Goal: Transaction & Acquisition: Purchase product/service

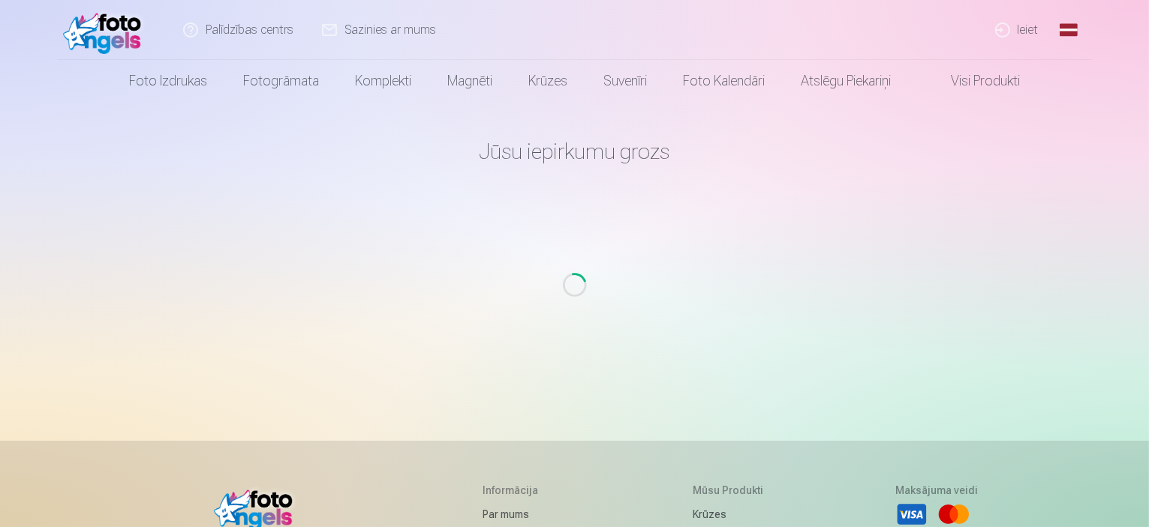
click at [1003, 35] on link "Ieiet" at bounding box center [1017, 30] width 72 height 60
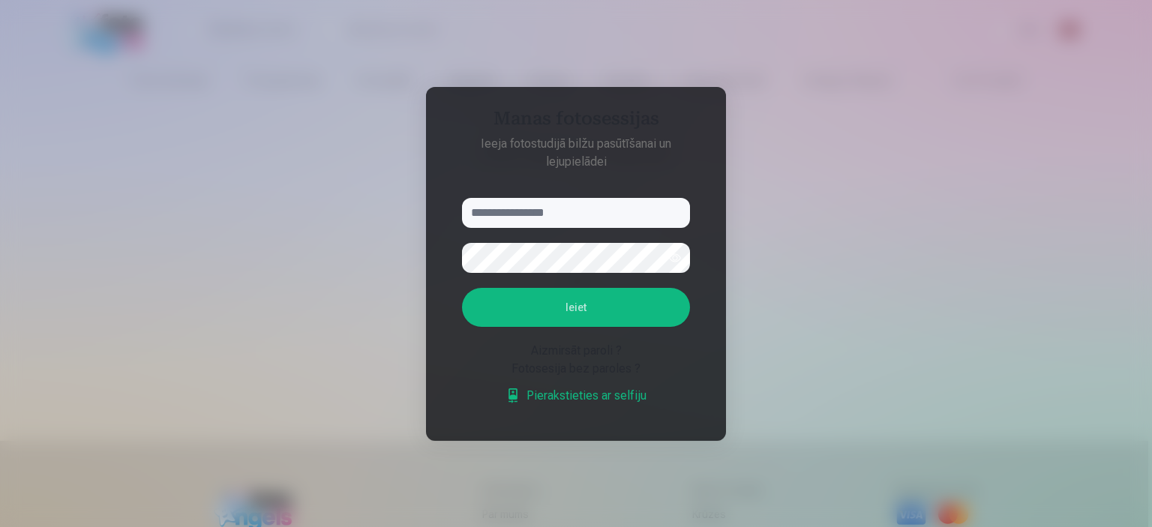
click at [627, 212] on input "text" at bounding box center [576, 213] width 228 height 30
type input "**********"
click at [462, 288] on button "Ieiet" at bounding box center [576, 307] width 228 height 39
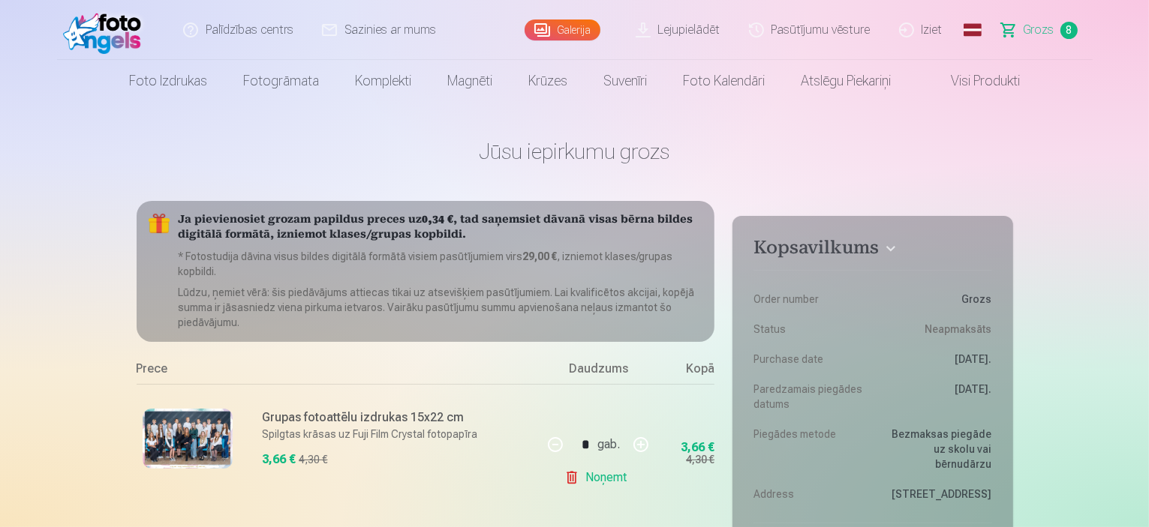
scroll to position [475, 0]
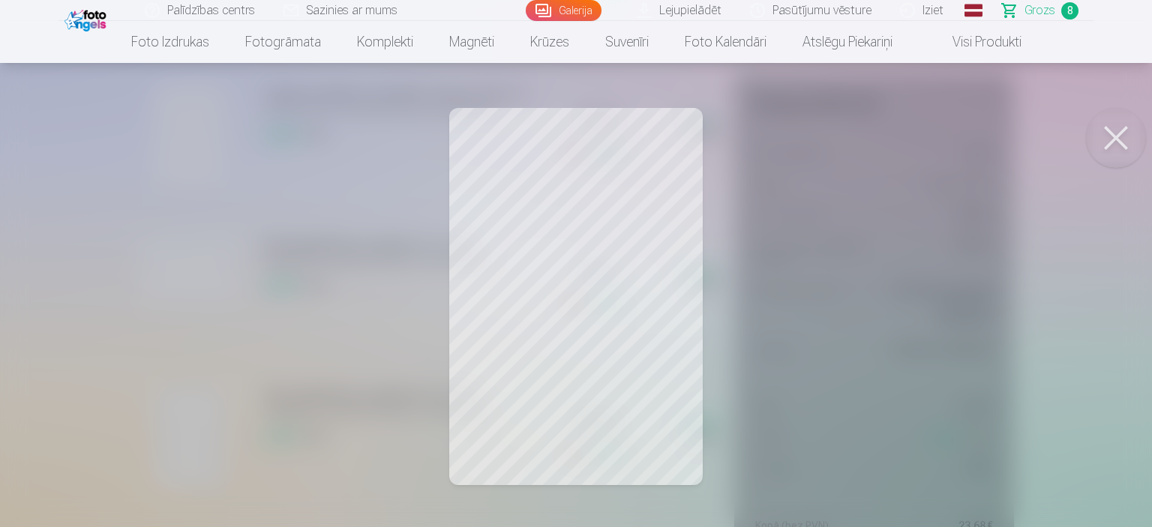
click at [1114, 131] on button at bounding box center [1116, 138] width 60 height 60
click at [1117, 137] on button at bounding box center [1116, 138] width 60 height 60
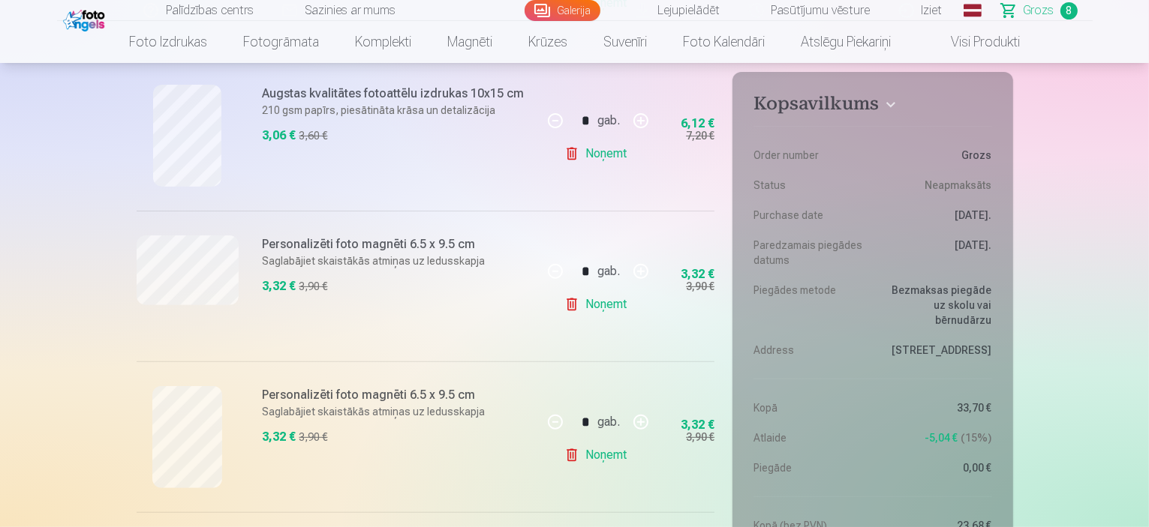
click at [647, 415] on button "button" at bounding box center [641, 422] width 36 height 36
type input "*"
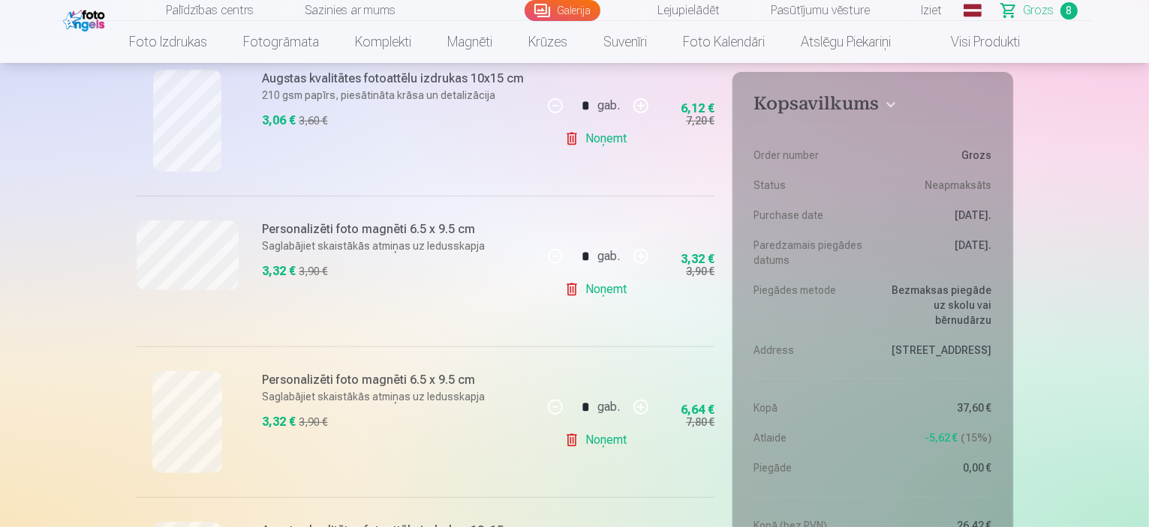
click at [557, 101] on button "button" at bounding box center [555, 106] width 36 height 36
type input "*"
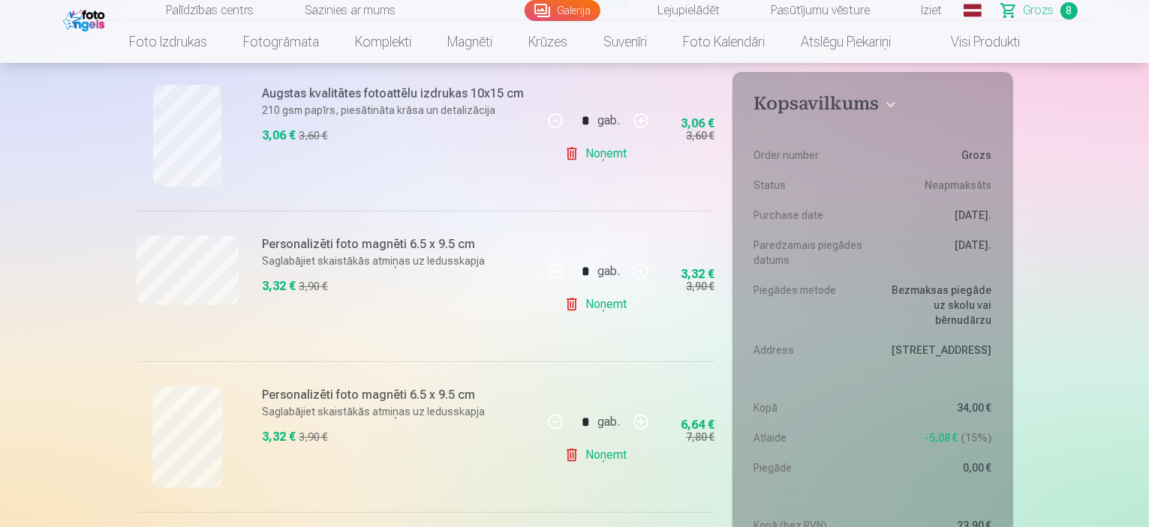
click at [552, 424] on button "button" at bounding box center [555, 422] width 36 height 36
type input "*"
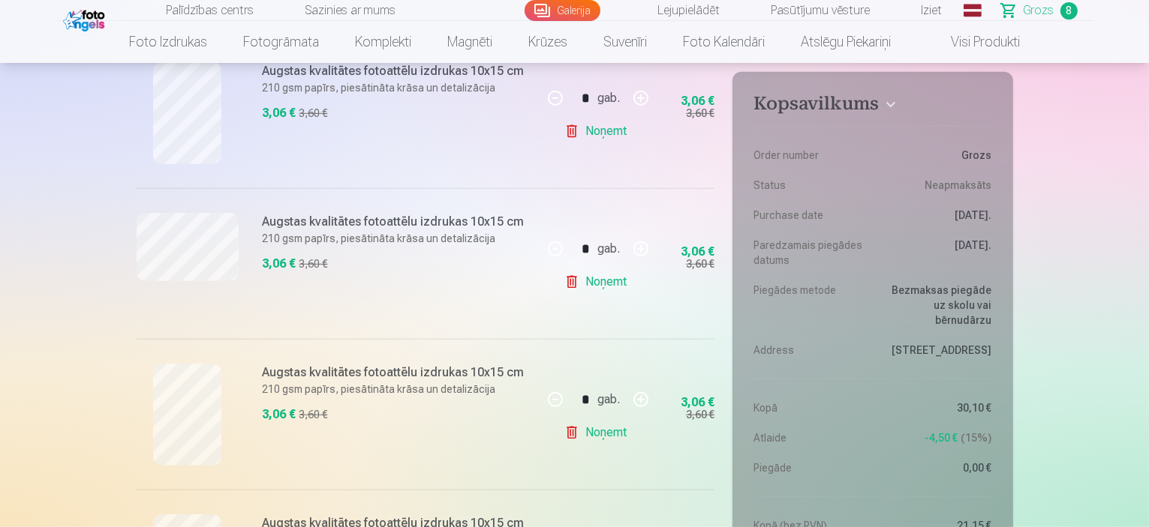
click at [632, 99] on button "button" at bounding box center [641, 98] width 36 height 36
type input "*"
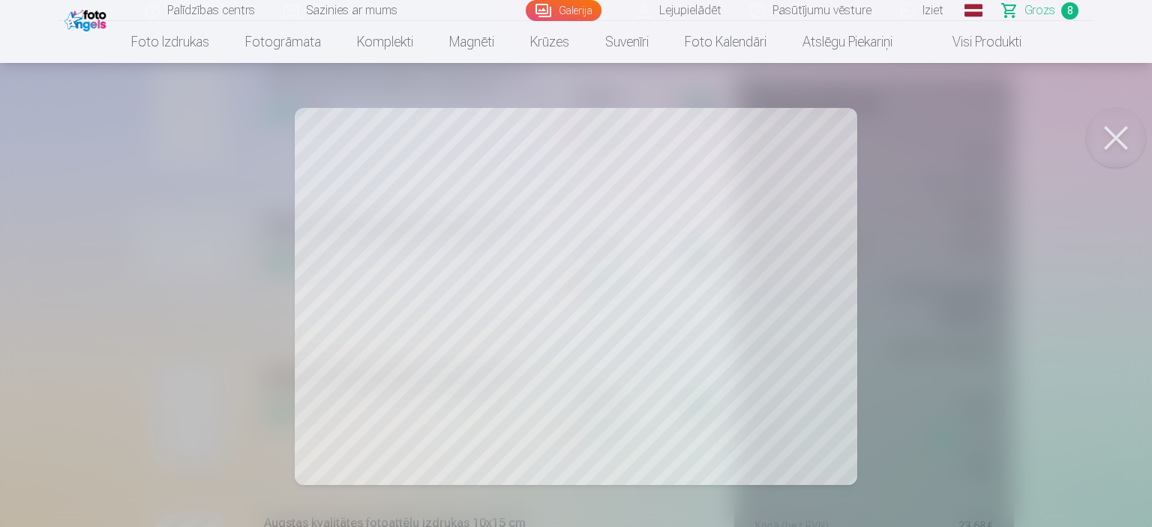
click at [1125, 132] on button at bounding box center [1116, 138] width 60 height 60
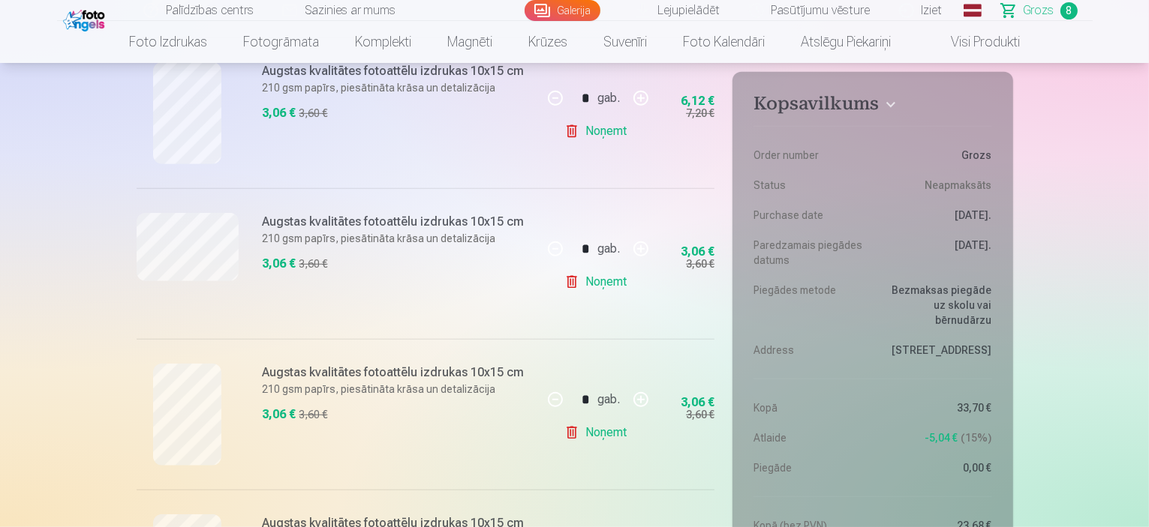
click at [601, 279] on link "Noņemt" at bounding box center [598, 282] width 68 height 30
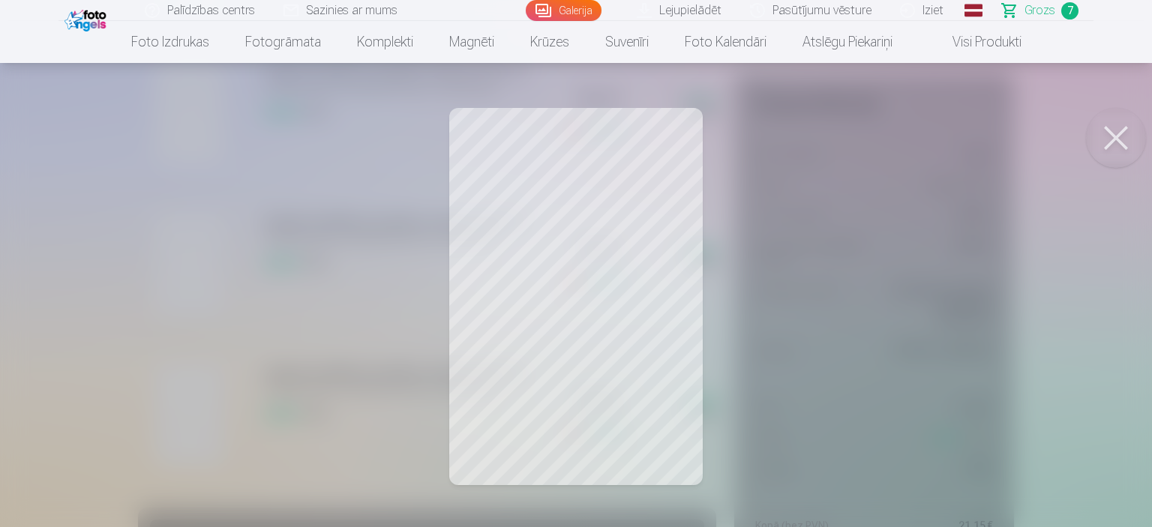
click at [1107, 144] on button at bounding box center [1116, 138] width 60 height 60
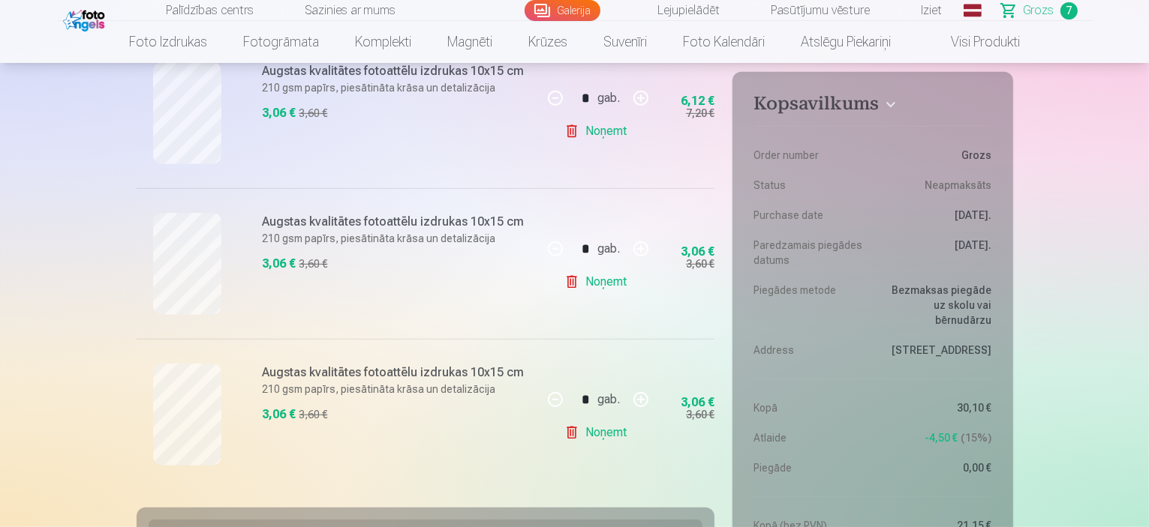
click at [586, 437] on link "Noņemt" at bounding box center [598, 433] width 68 height 30
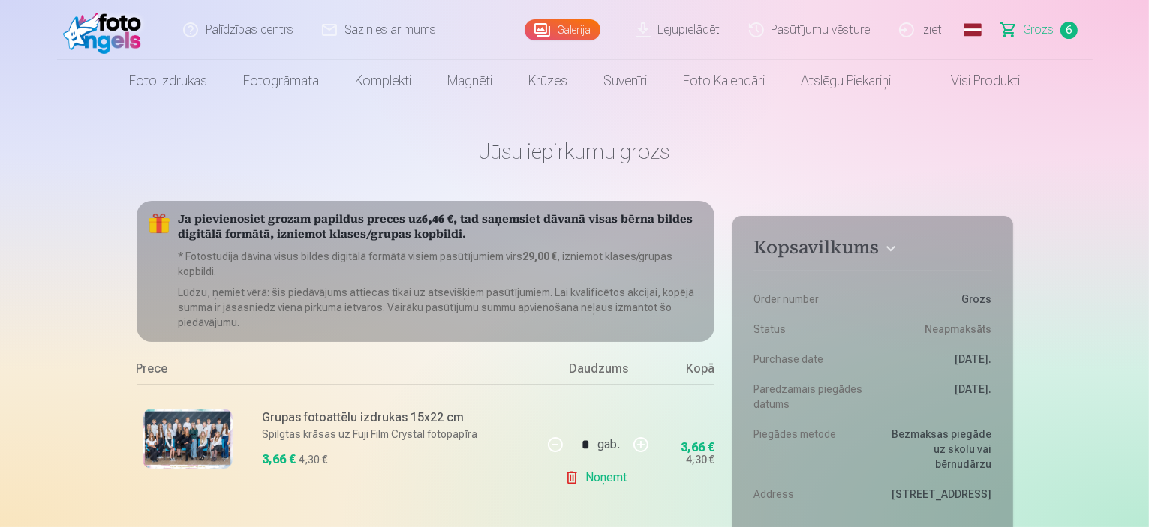
scroll to position [475, 0]
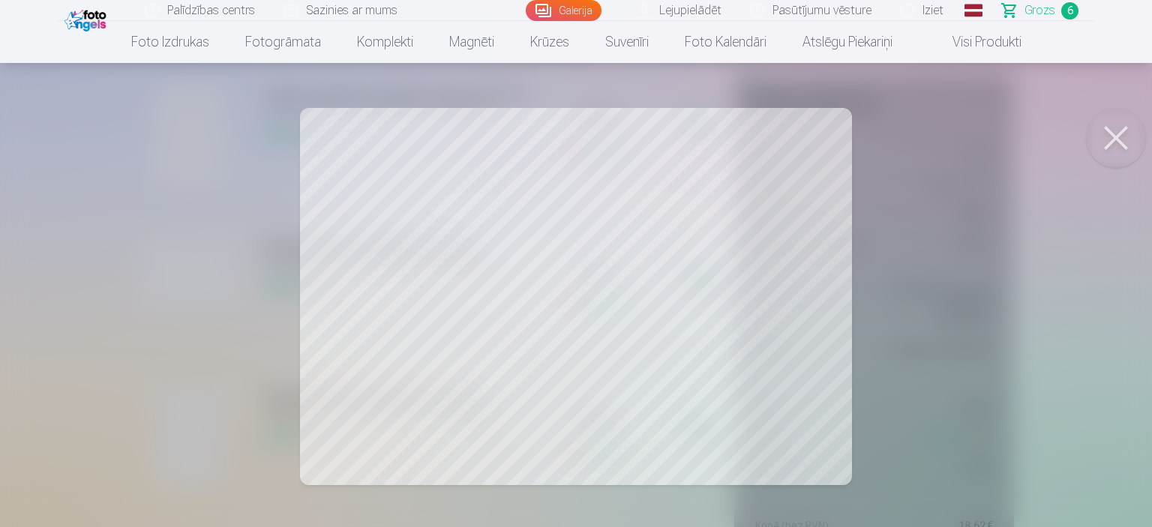
click at [1113, 140] on button at bounding box center [1116, 138] width 60 height 60
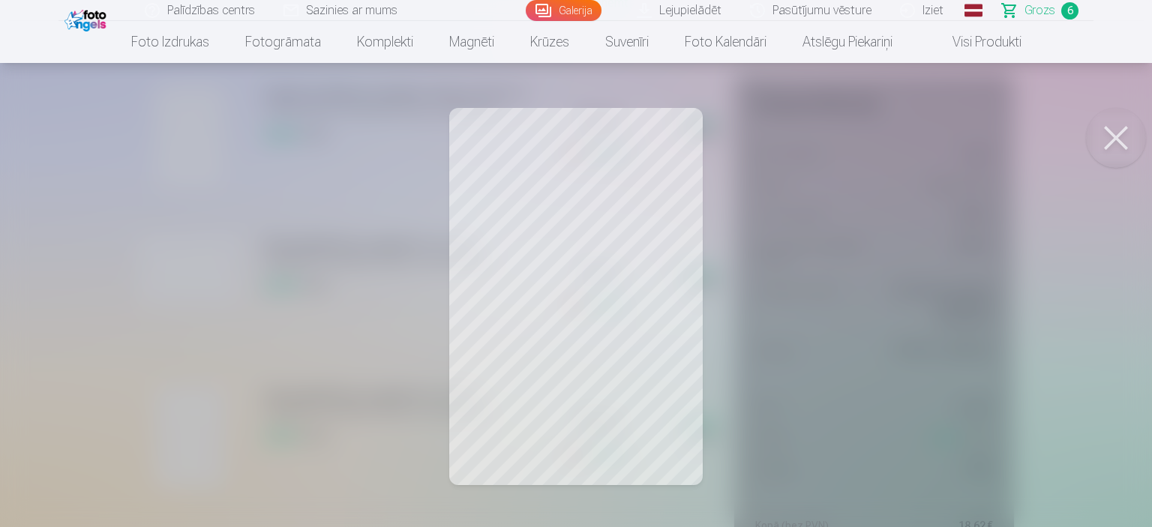
click at [1116, 137] on button at bounding box center [1116, 138] width 60 height 60
click at [1107, 131] on button at bounding box center [1116, 138] width 60 height 60
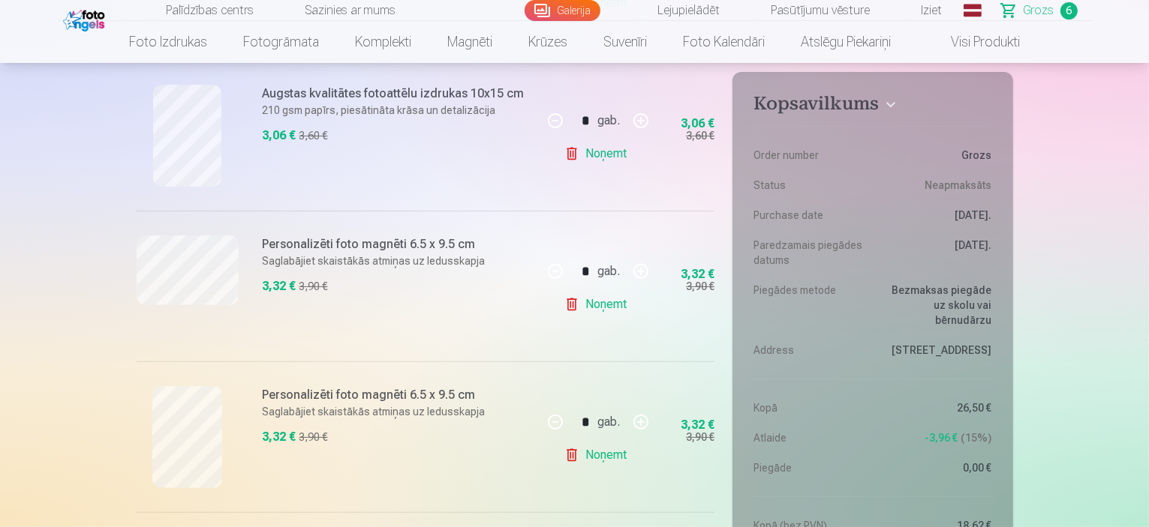
scroll to position [950, 0]
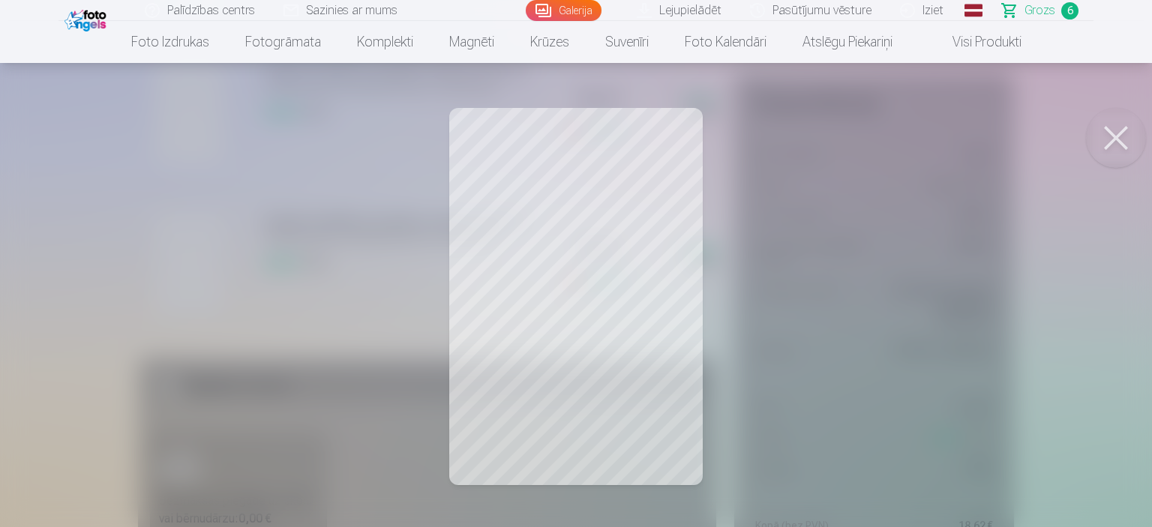
click at [1122, 140] on button at bounding box center [1116, 138] width 60 height 60
click at [1101, 137] on button at bounding box center [1116, 138] width 60 height 60
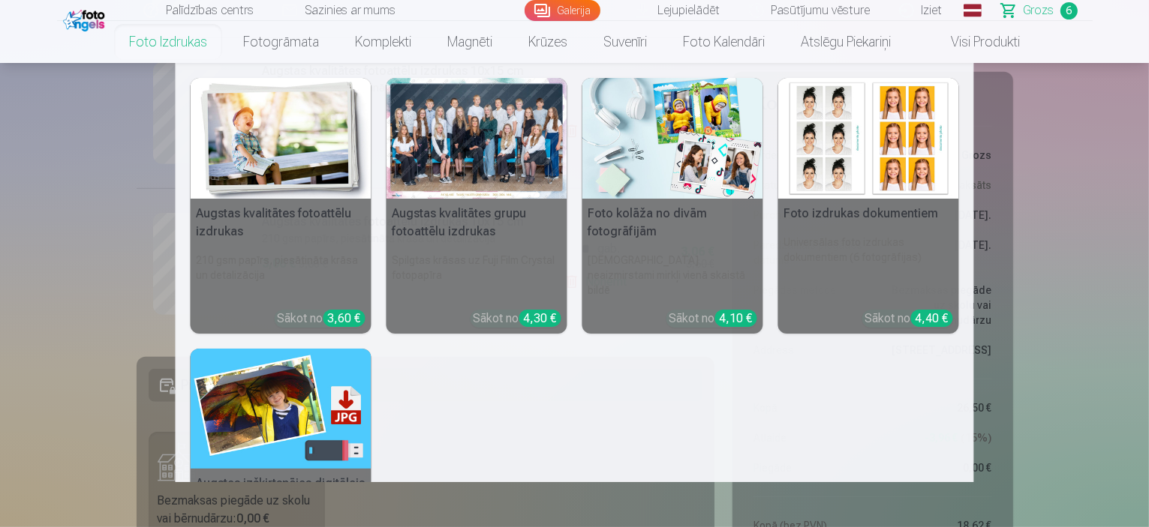
click at [455, 152] on div at bounding box center [476, 138] width 181 height 121
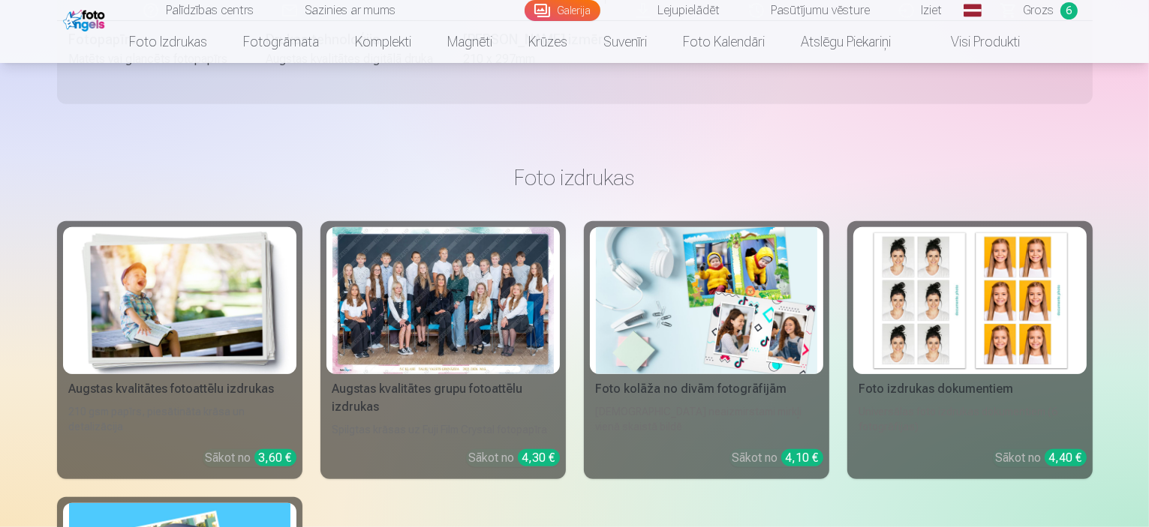
scroll to position [475, 0]
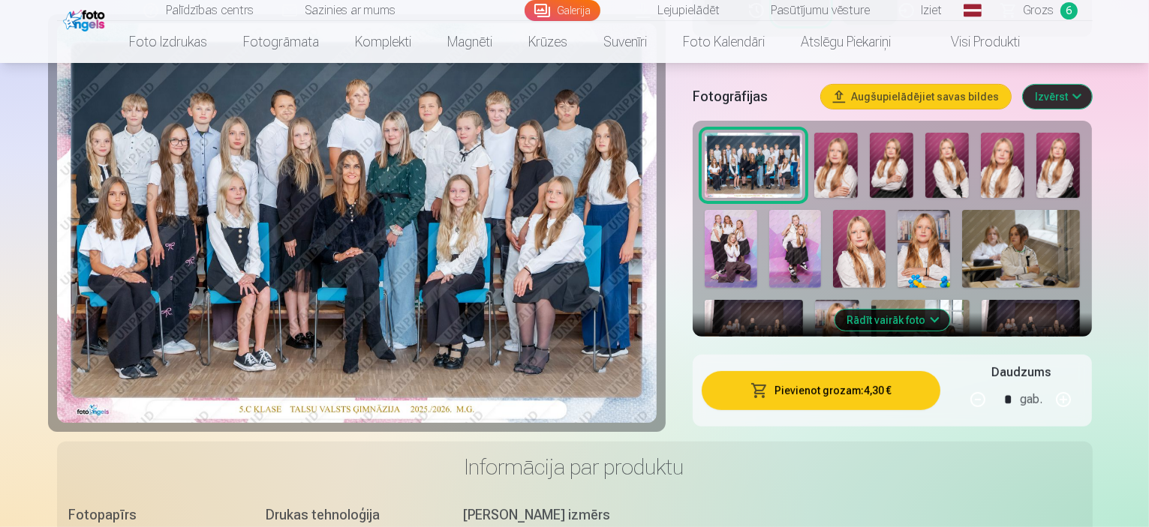
click at [950, 310] on button "Rādīt vairāk foto" at bounding box center [892, 320] width 115 height 21
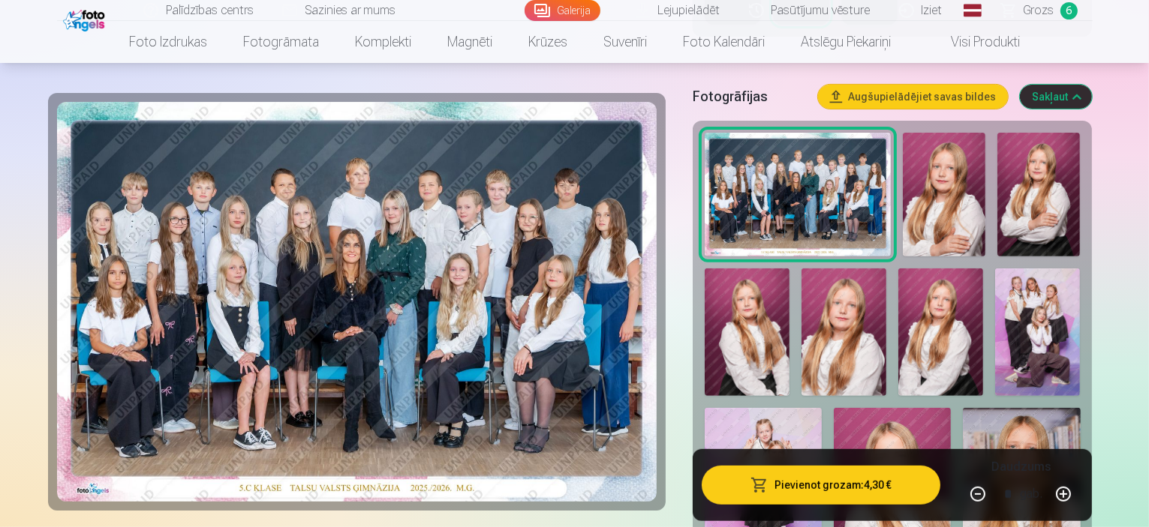
scroll to position [951, 0]
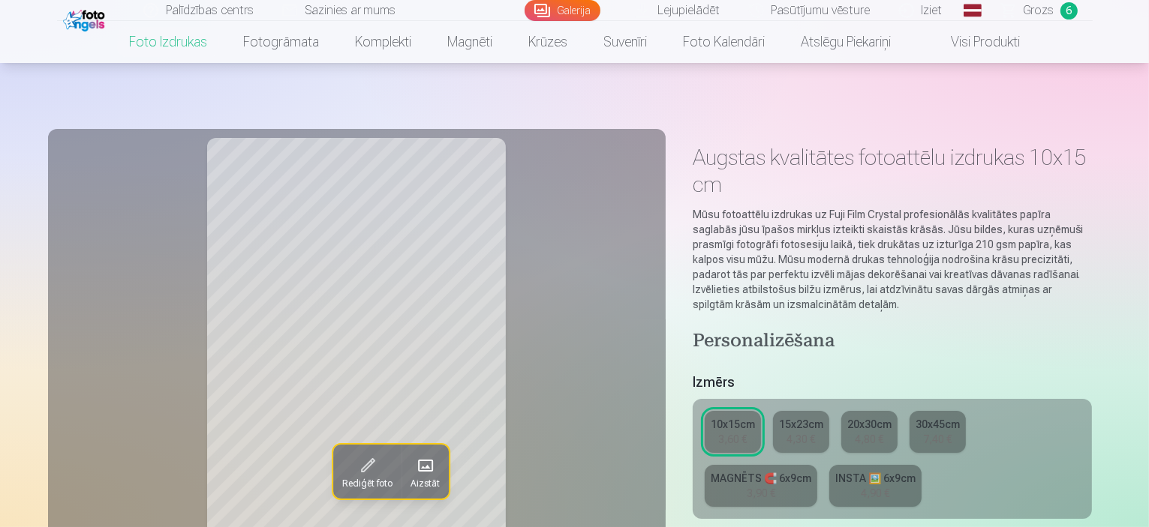
scroll to position [475, 0]
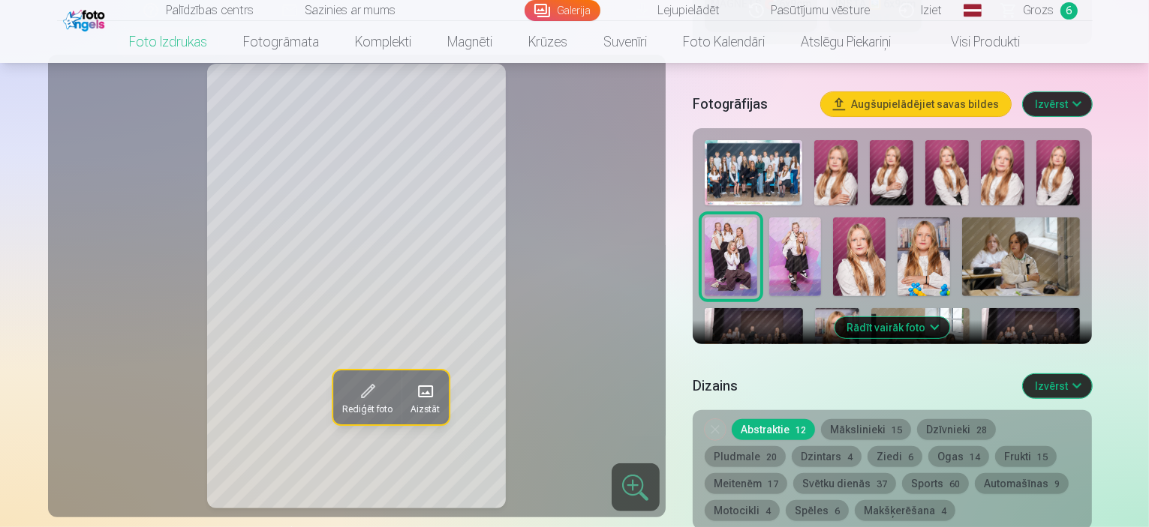
click at [950, 317] on button "Rādīt vairāk foto" at bounding box center [892, 327] width 115 height 21
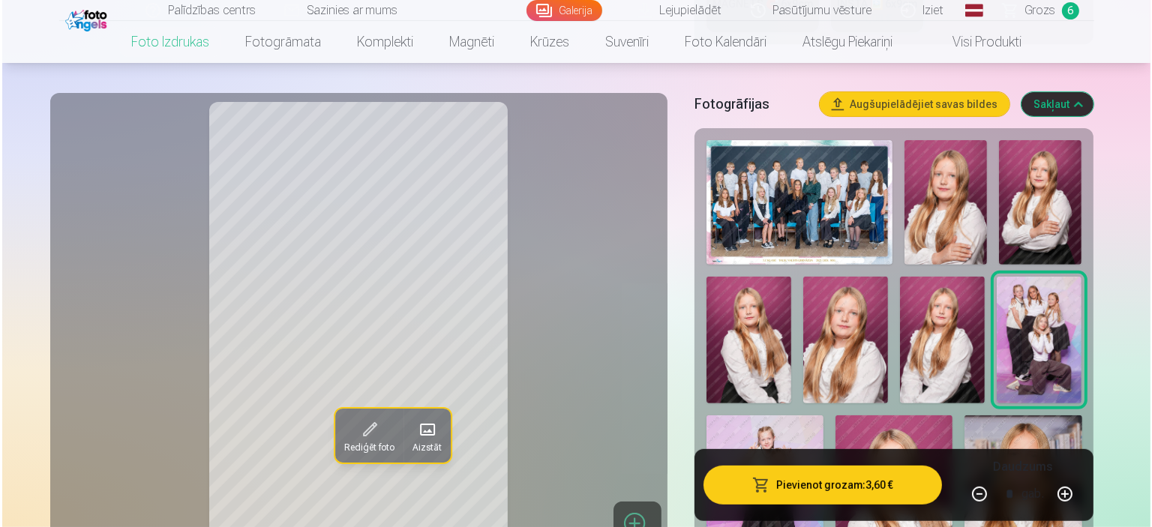
scroll to position [950, 0]
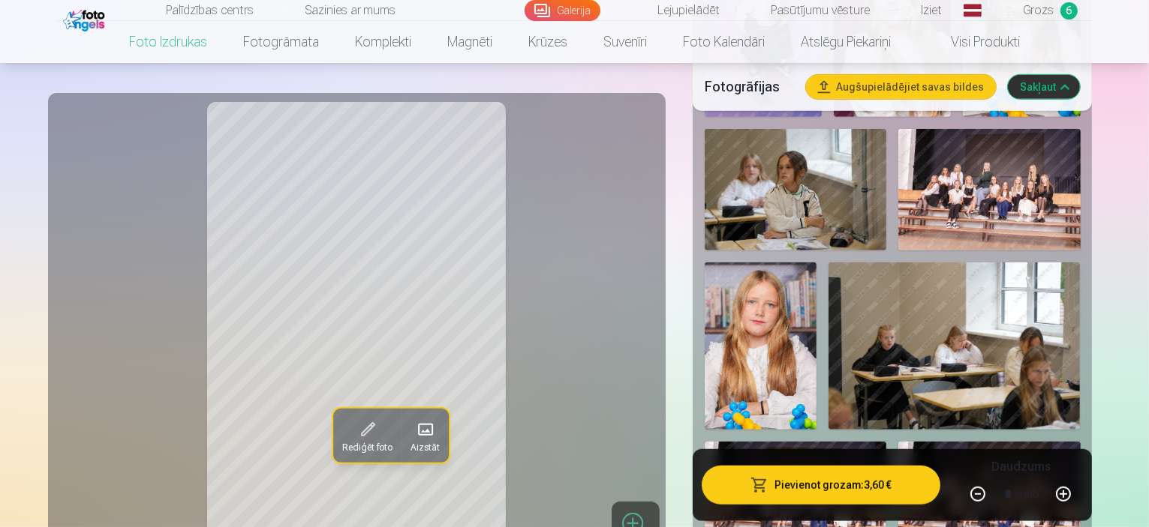
click at [822, 497] on button "Pievienot grozam : 3,60 €" at bounding box center [821, 485] width 239 height 39
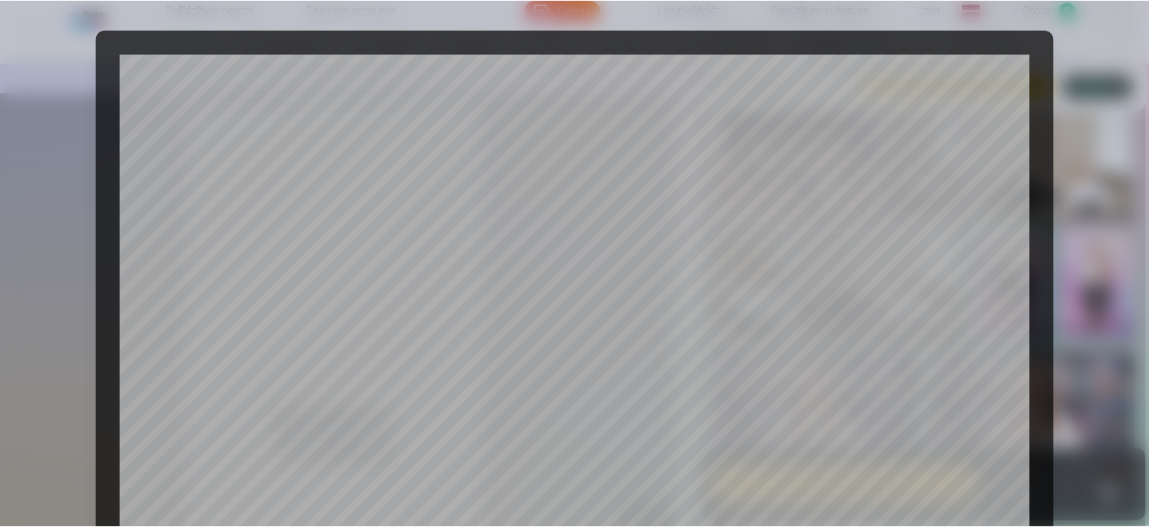
scroll to position [475, 0]
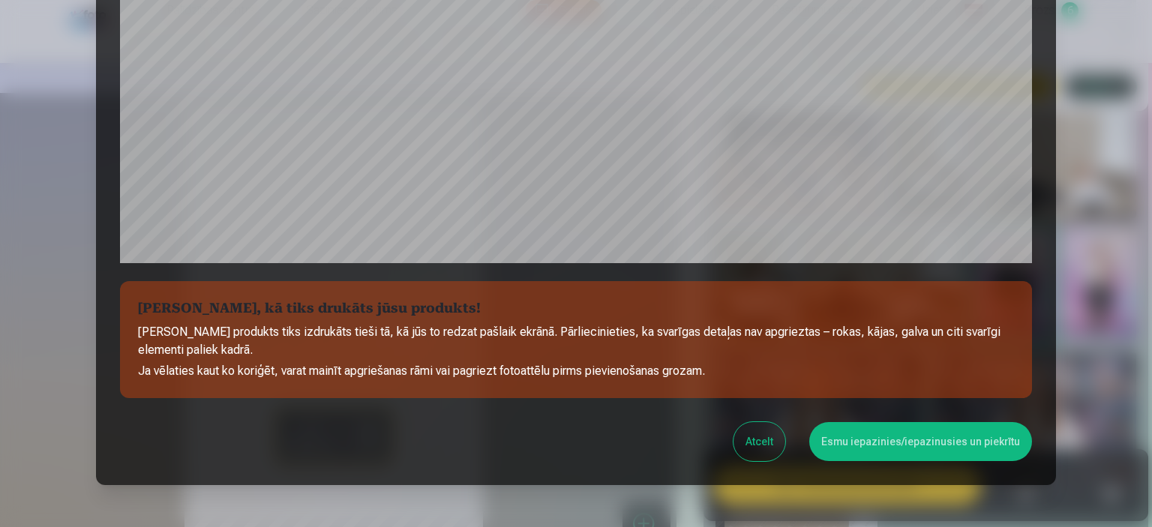
click at [876, 442] on button "Esmu iepazinies/iepazinusies un piekrītu" at bounding box center [921, 441] width 223 height 39
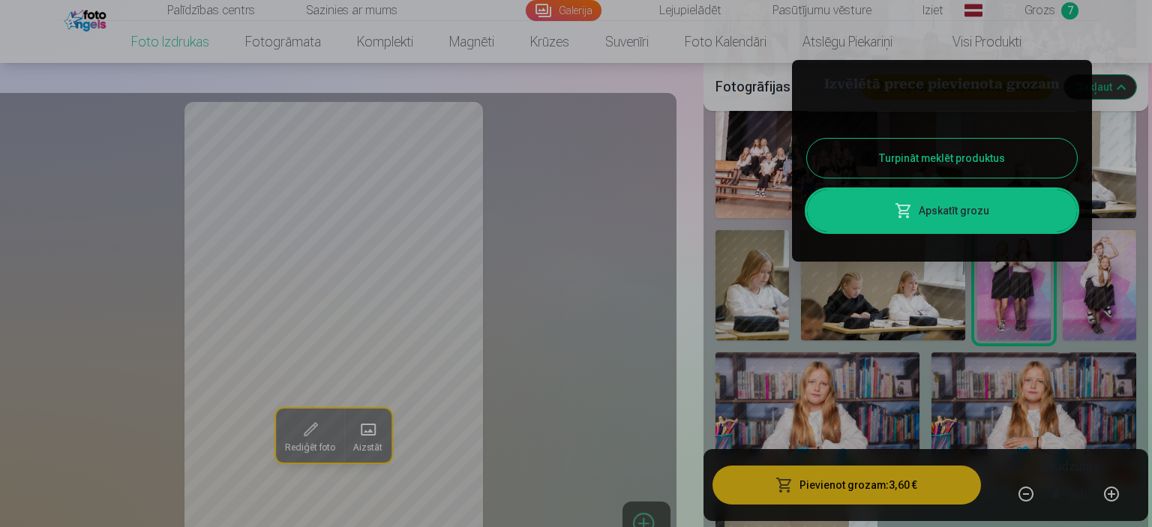
click at [933, 155] on button "Turpināt meklēt produktus" at bounding box center [942, 158] width 270 height 39
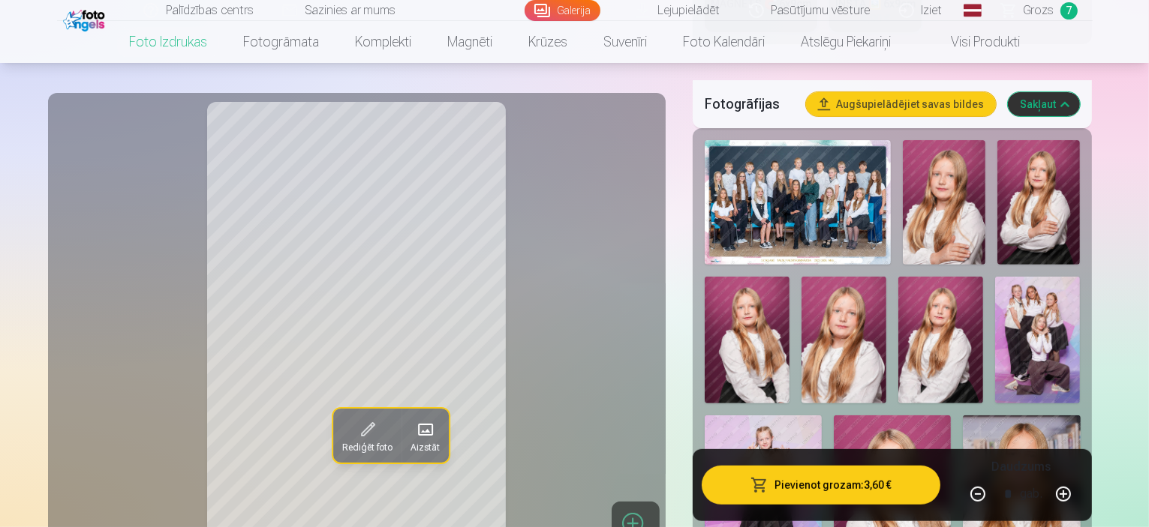
click at [915, 179] on img at bounding box center [944, 202] width 83 height 125
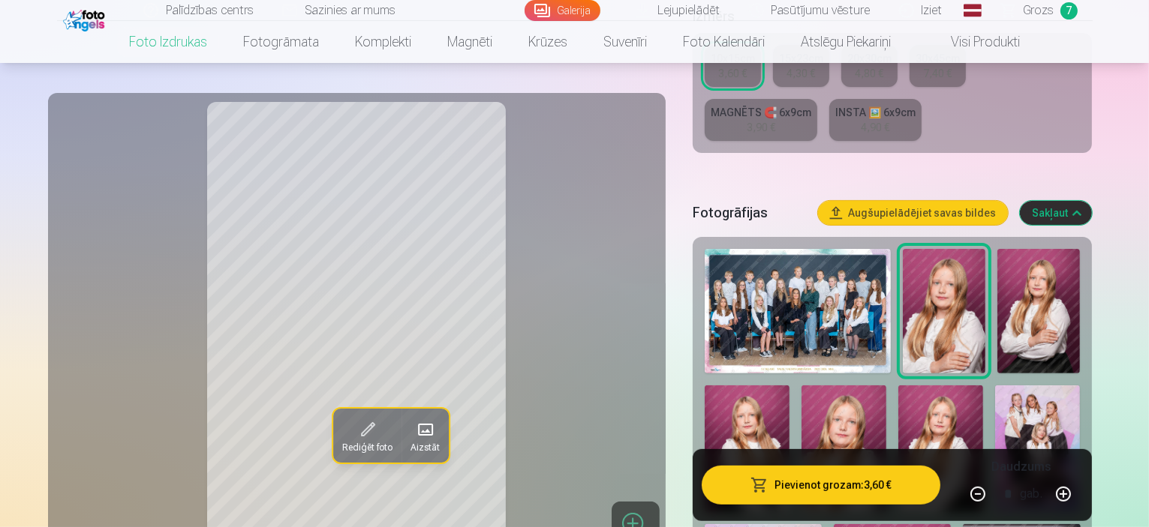
scroll to position [314, 0]
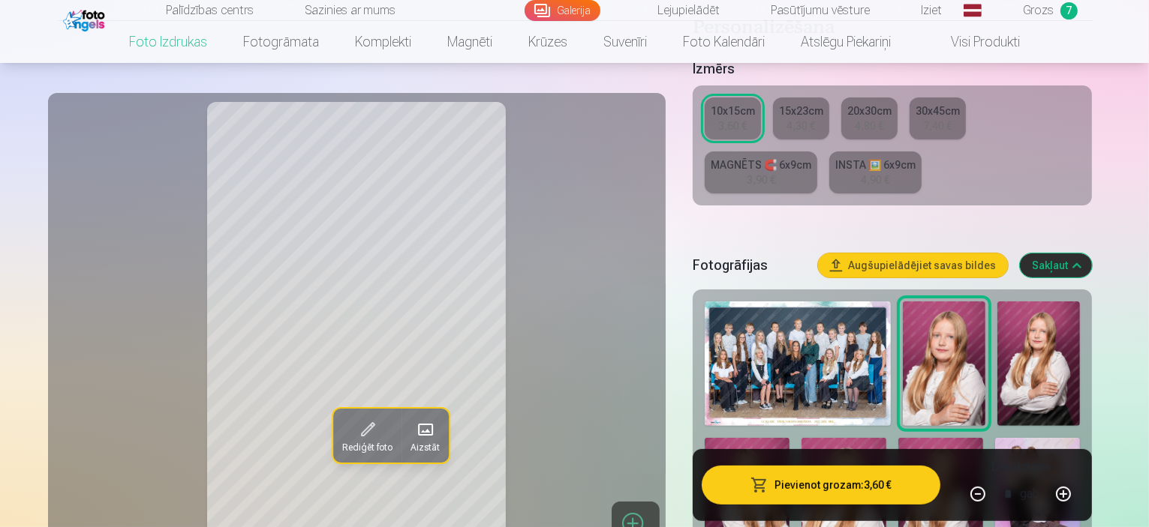
click at [522, 237] on div "Rediģēt foto Aizstāt" at bounding box center [356, 324] width 599 height 445
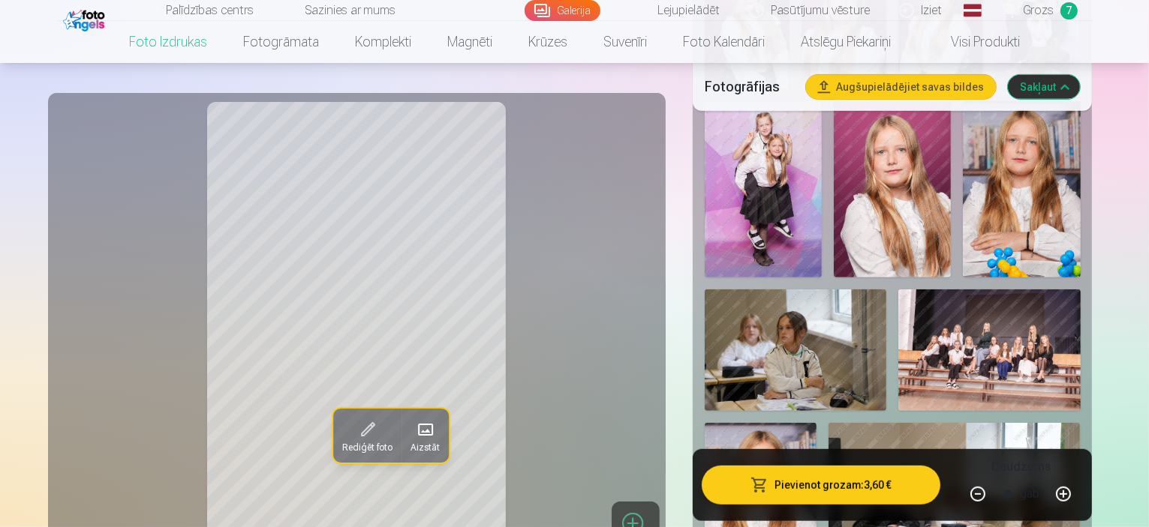
click at [639, 522] on div at bounding box center [635, 526] width 48 height 48
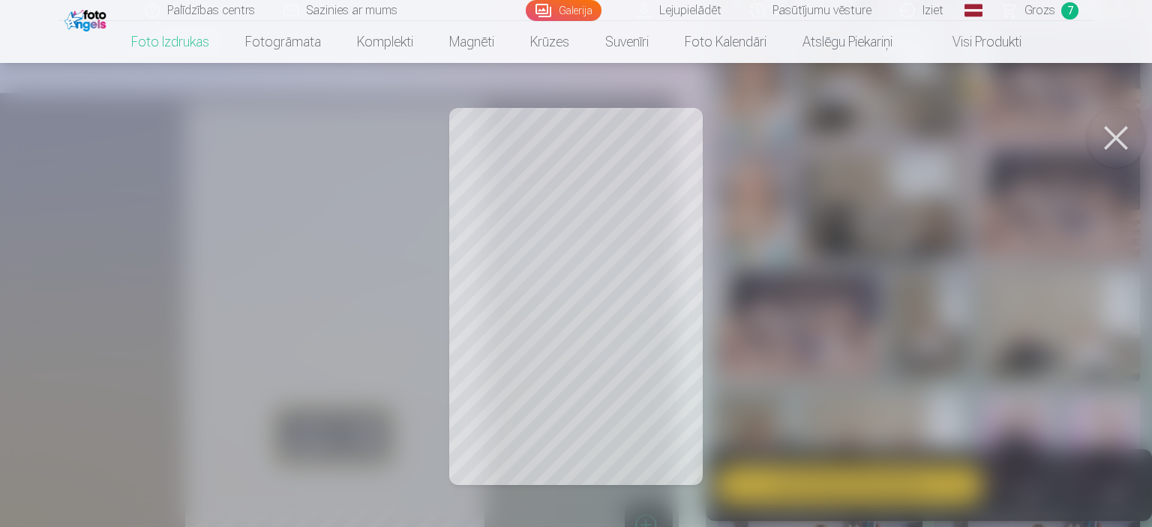
click at [1120, 141] on button at bounding box center [1116, 138] width 60 height 60
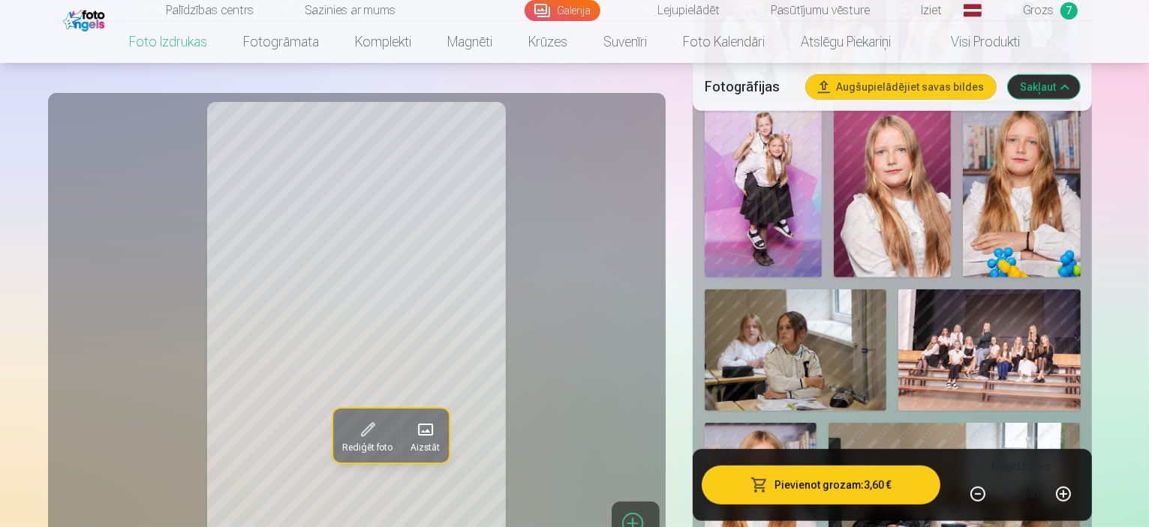
scroll to position [314, 0]
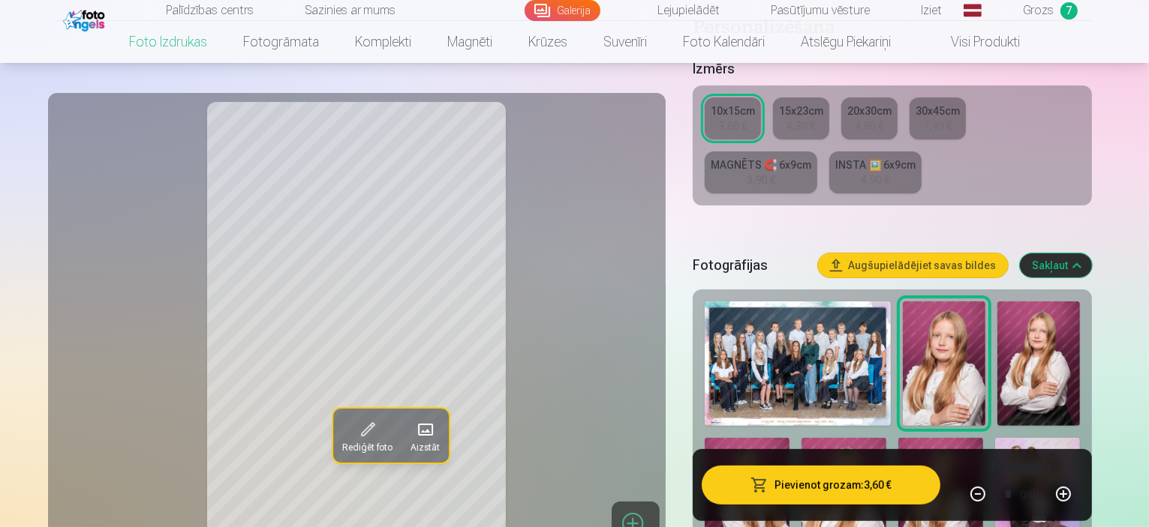
click at [1002, 308] on img at bounding box center [1038, 364] width 83 height 125
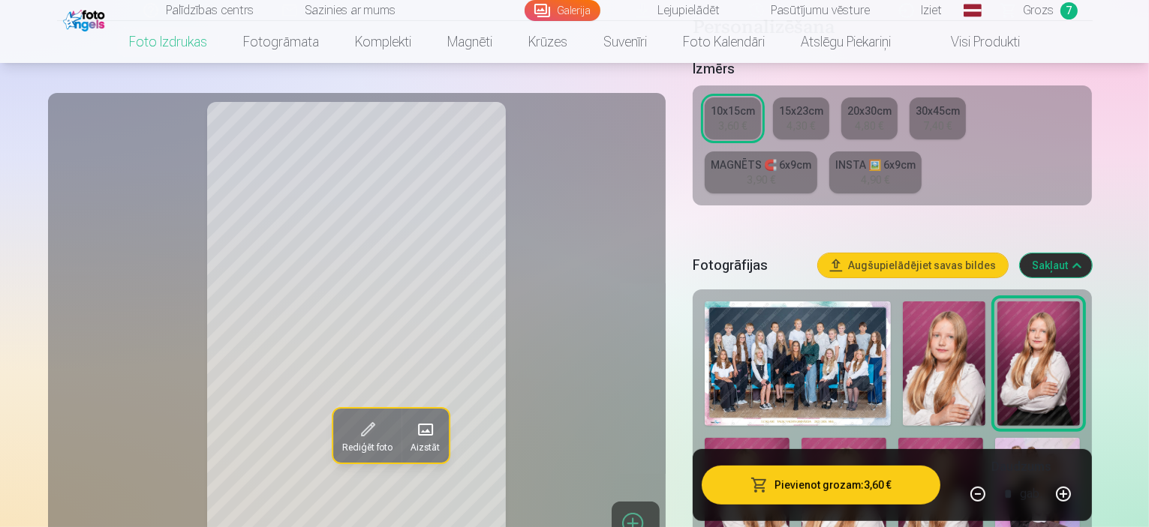
click at [898, 438] on img at bounding box center [940, 502] width 85 height 128
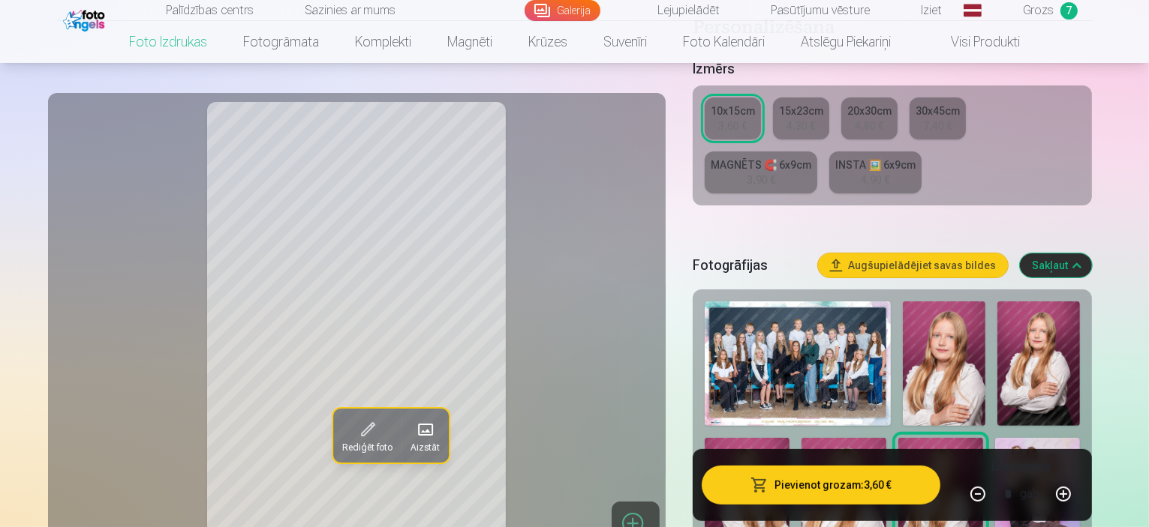
click at [789, 438] on img at bounding box center [747, 502] width 85 height 128
click at [801, 438] on img at bounding box center [843, 502] width 85 height 128
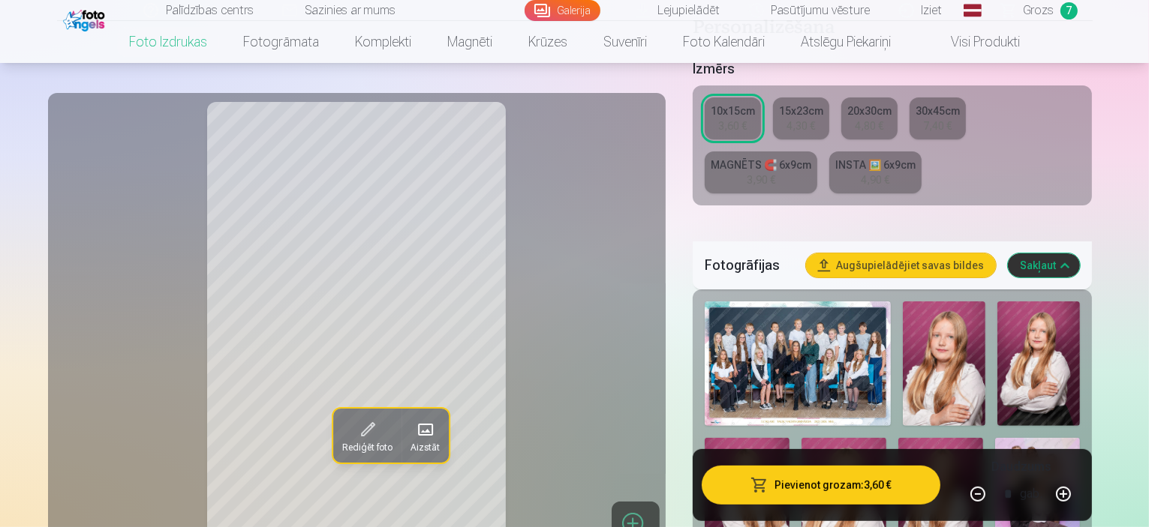
scroll to position [789, 0]
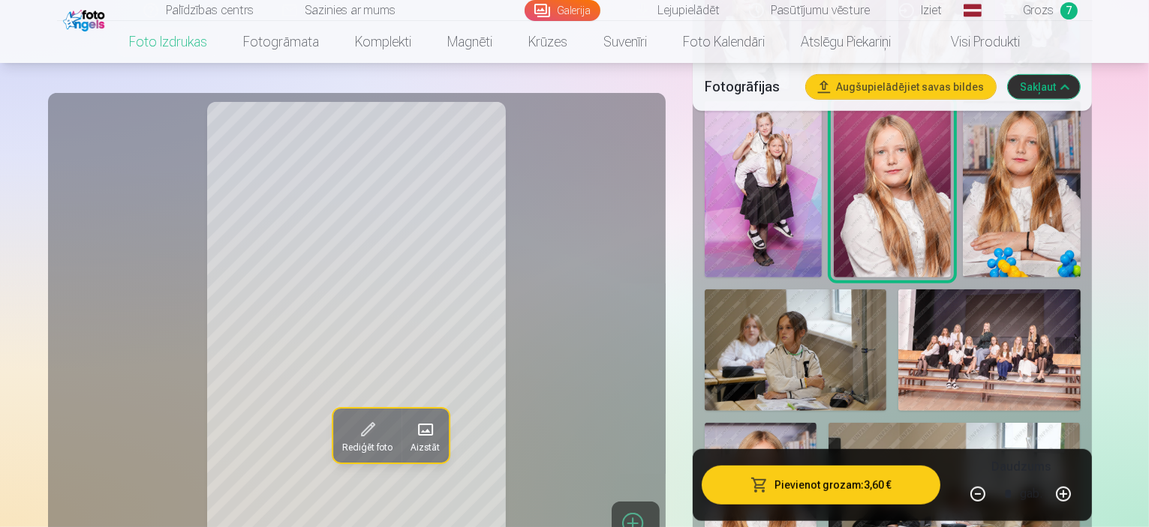
click at [861, 423] on img at bounding box center [954, 507] width 252 height 168
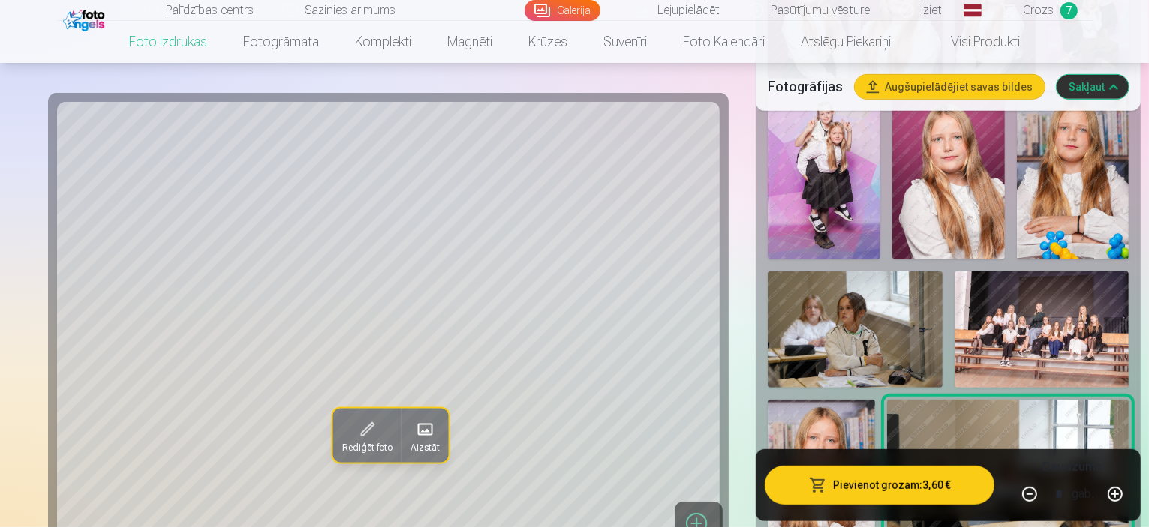
click at [769, 400] on img at bounding box center [821, 480] width 107 height 161
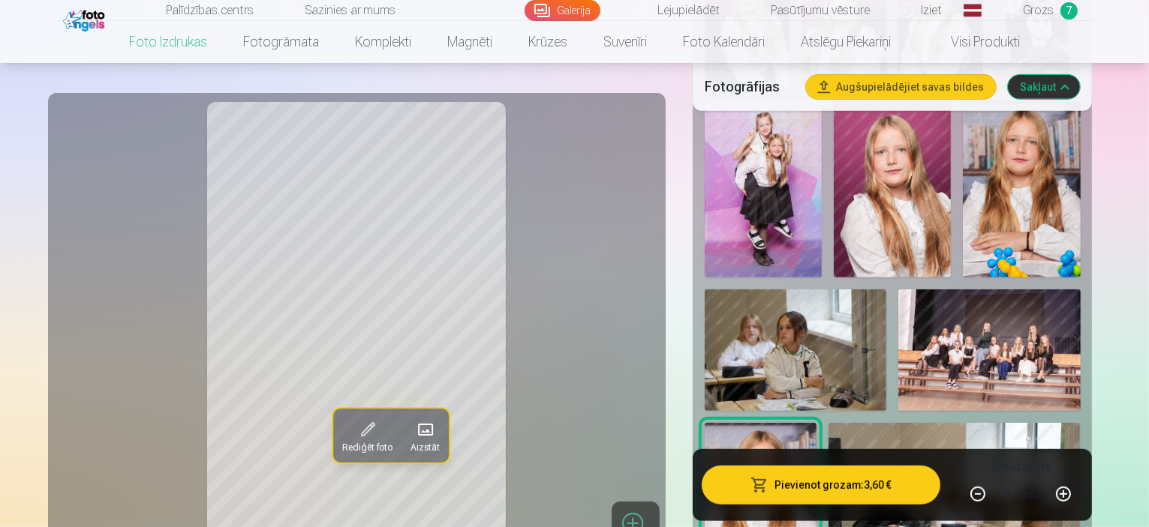
click at [963, 128] on img at bounding box center [1021, 189] width 117 height 176
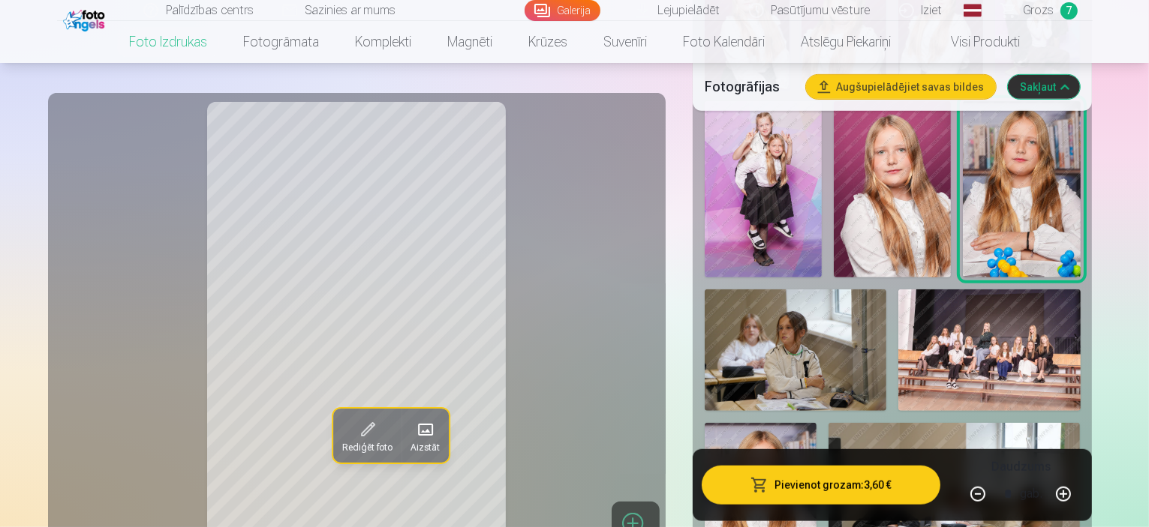
click at [876, 290] on img at bounding box center [796, 351] width 182 height 122
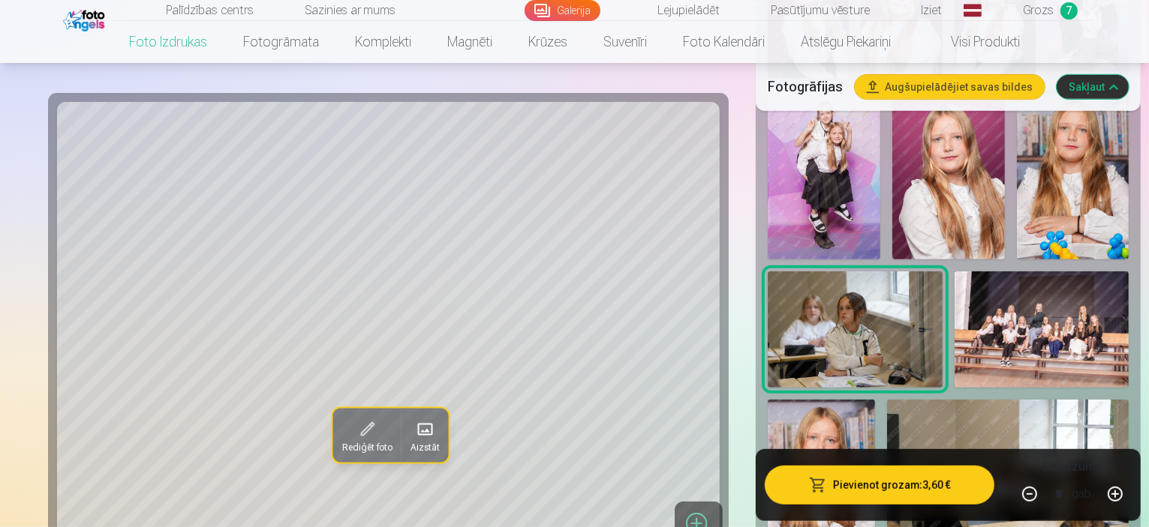
click at [1035, 272] on img at bounding box center [1041, 330] width 175 height 116
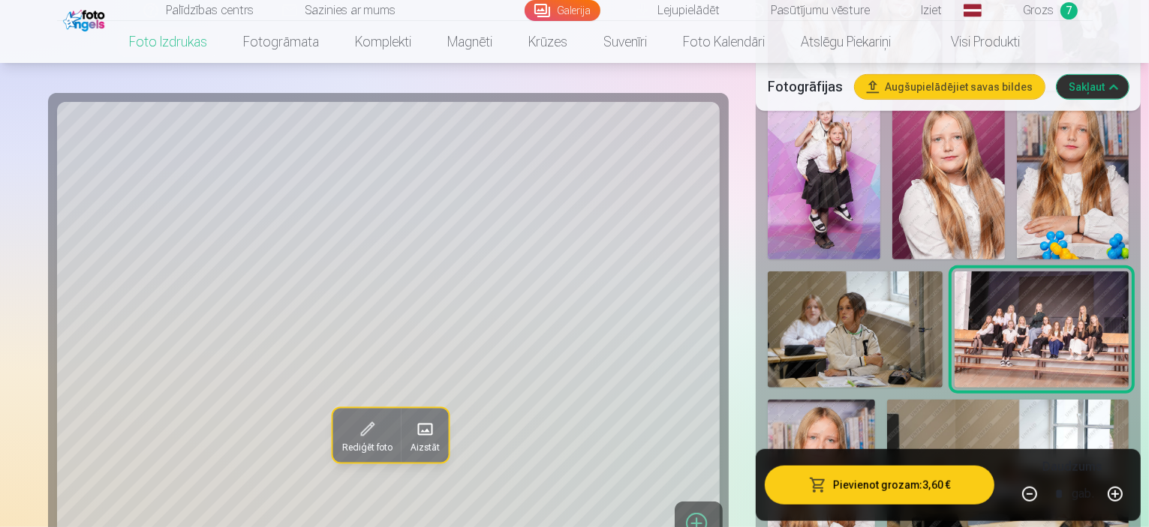
click at [906, 400] on img at bounding box center [1008, 480] width 242 height 161
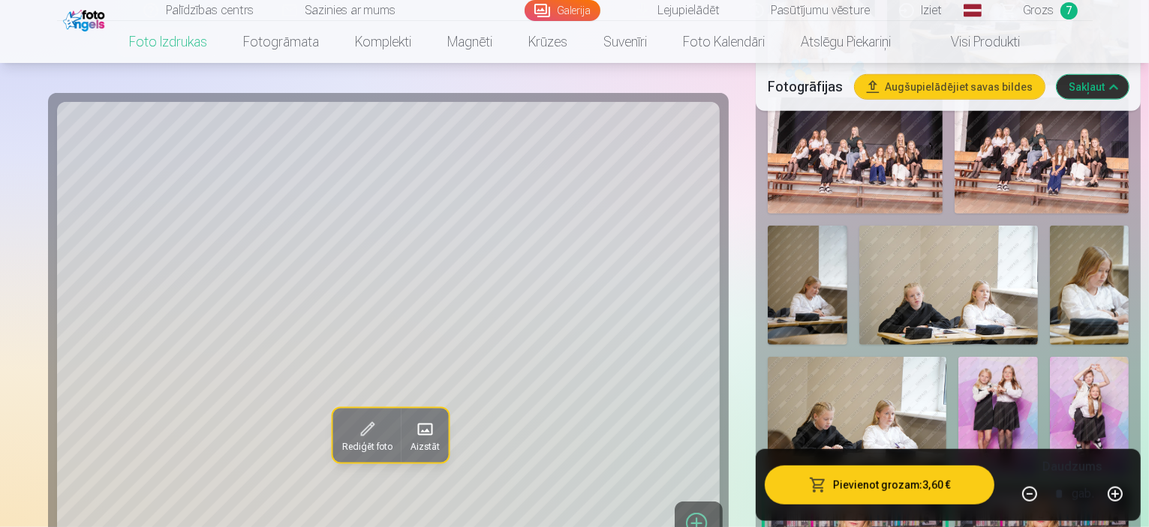
click at [1045, 11] on span "Grozs" at bounding box center [1038, 11] width 31 height 18
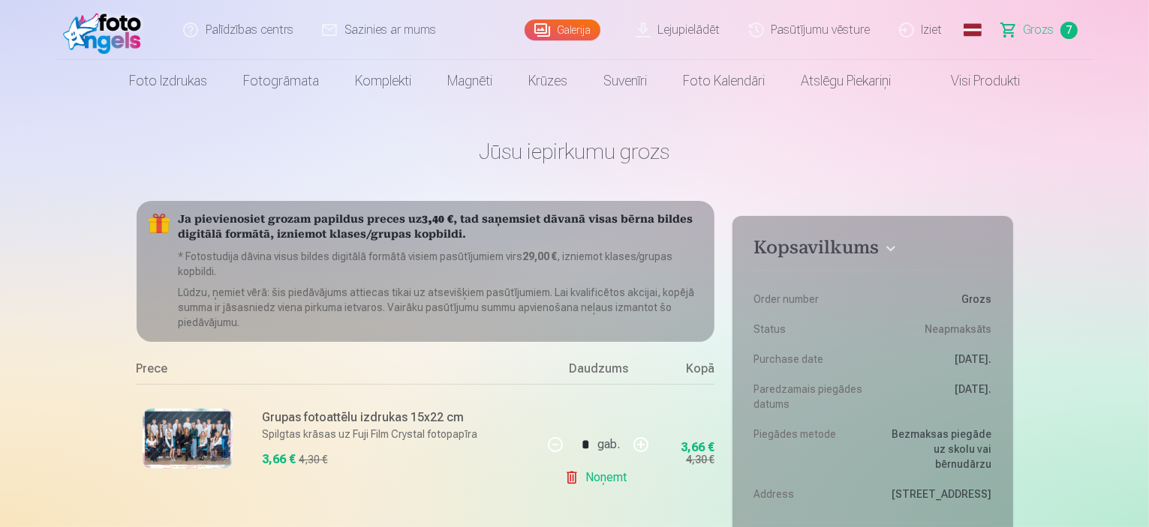
scroll to position [475, 0]
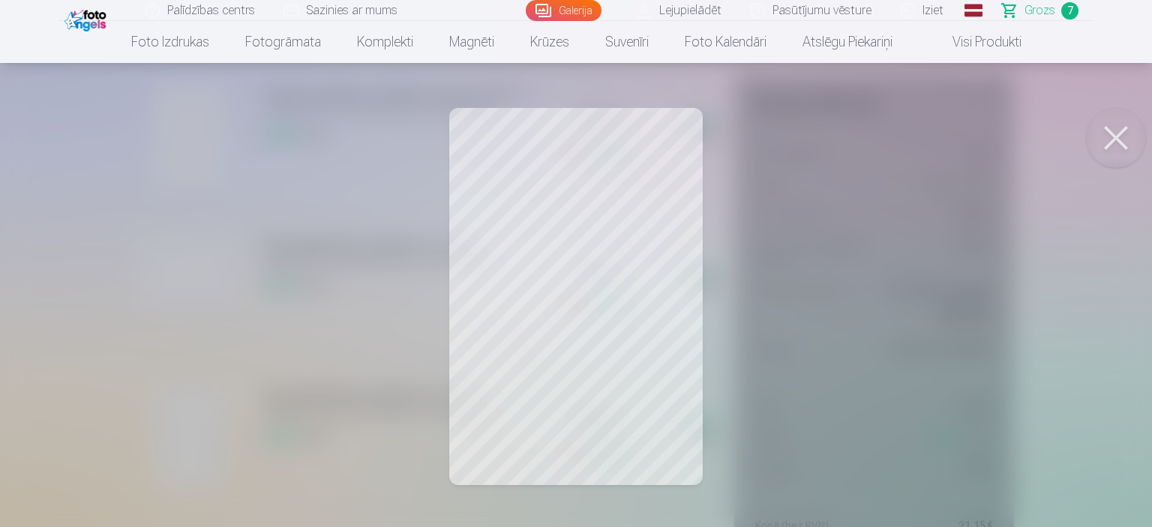
click at [1122, 148] on button at bounding box center [1116, 138] width 60 height 60
click at [1129, 143] on button at bounding box center [1116, 138] width 60 height 60
click at [1104, 128] on button at bounding box center [1116, 138] width 60 height 60
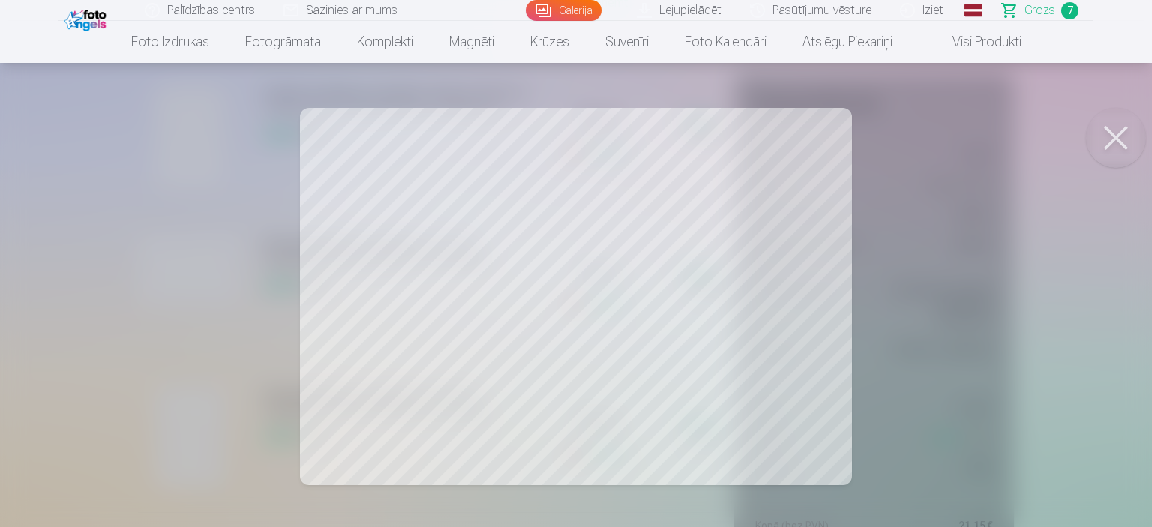
click at [1125, 143] on button at bounding box center [1116, 138] width 60 height 60
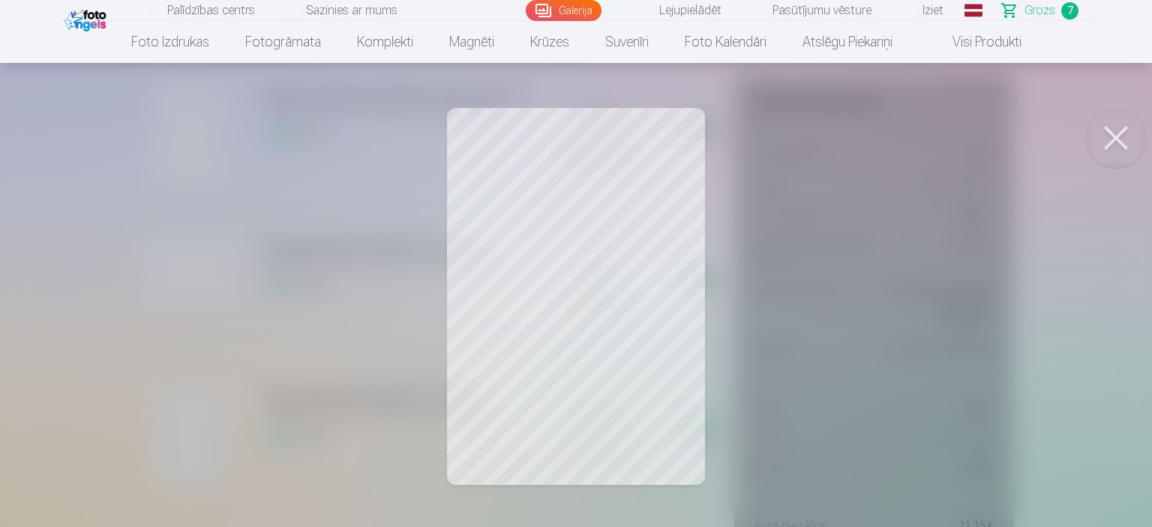
click at [1117, 143] on button at bounding box center [1116, 138] width 60 height 60
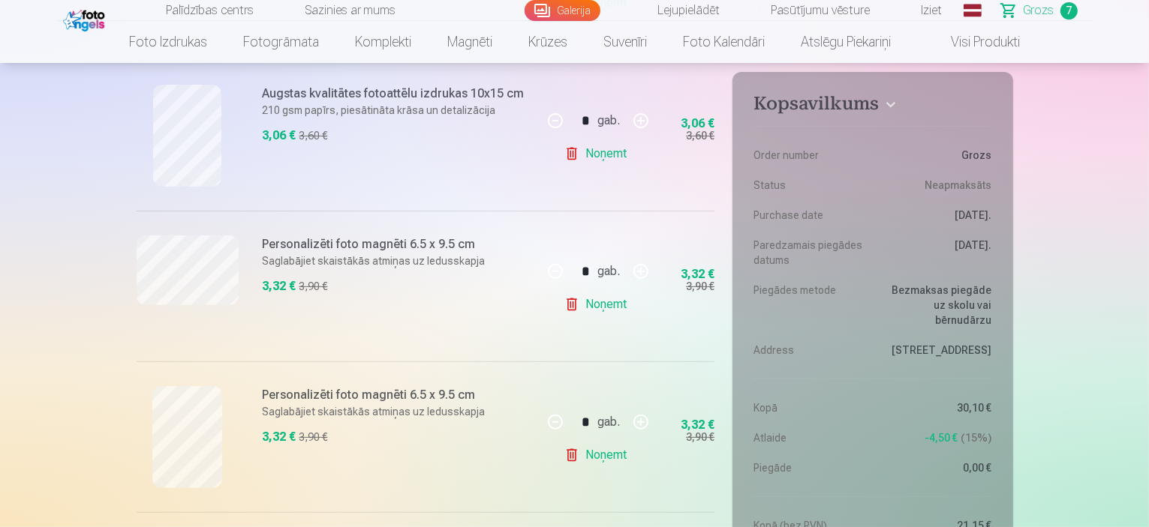
scroll to position [950, 0]
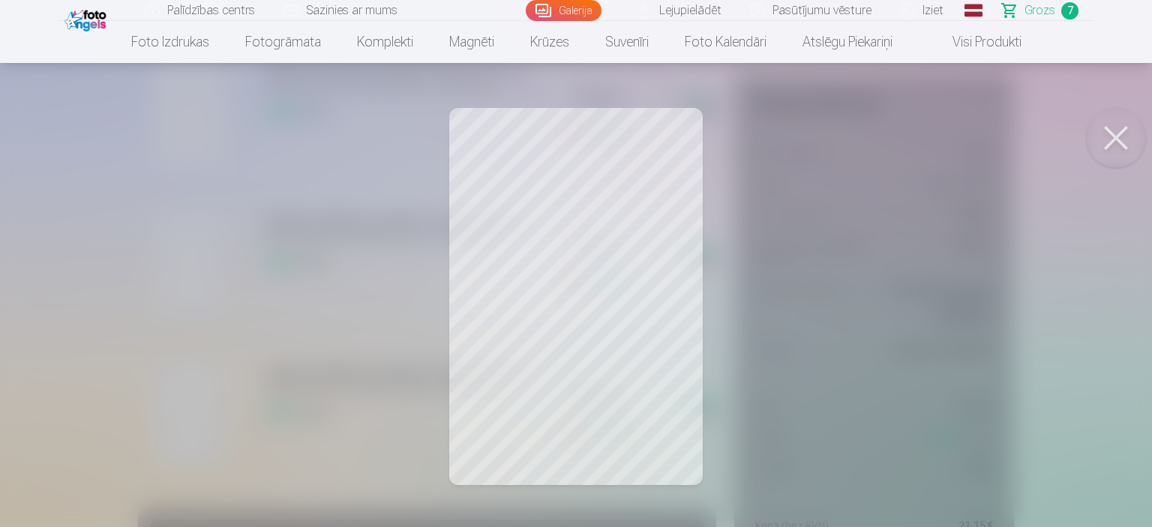
click at [1108, 152] on button at bounding box center [1116, 138] width 60 height 60
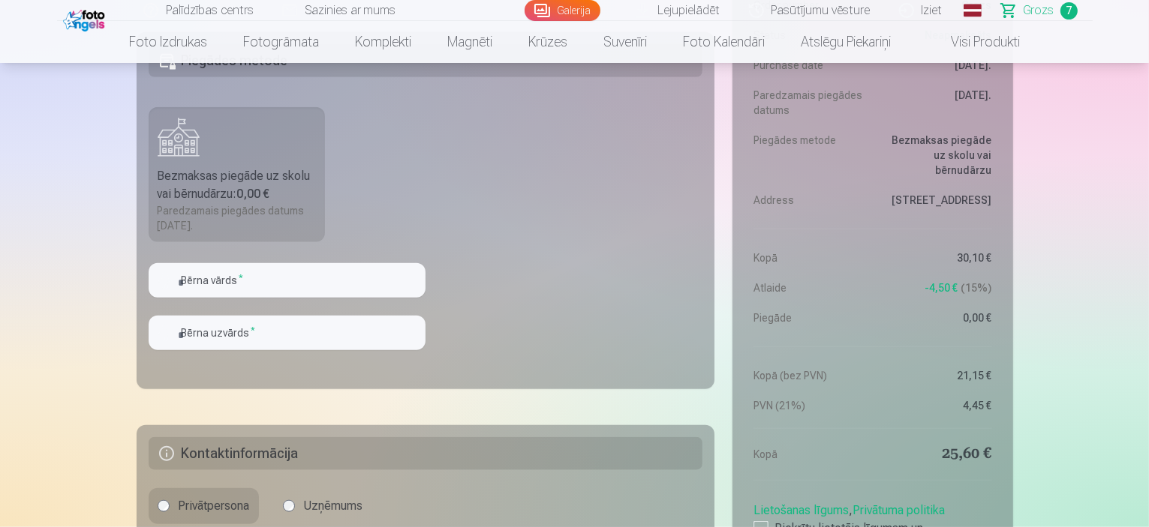
scroll to position [1900, 0]
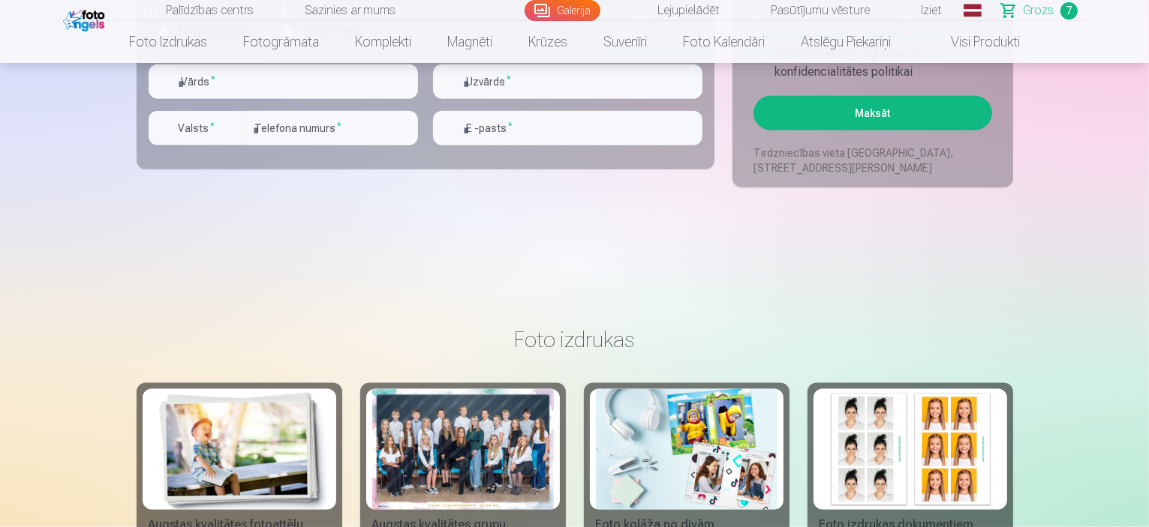
click at [873, 119] on button "Maksāt" at bounding box center [872, 113] width 238 height 35
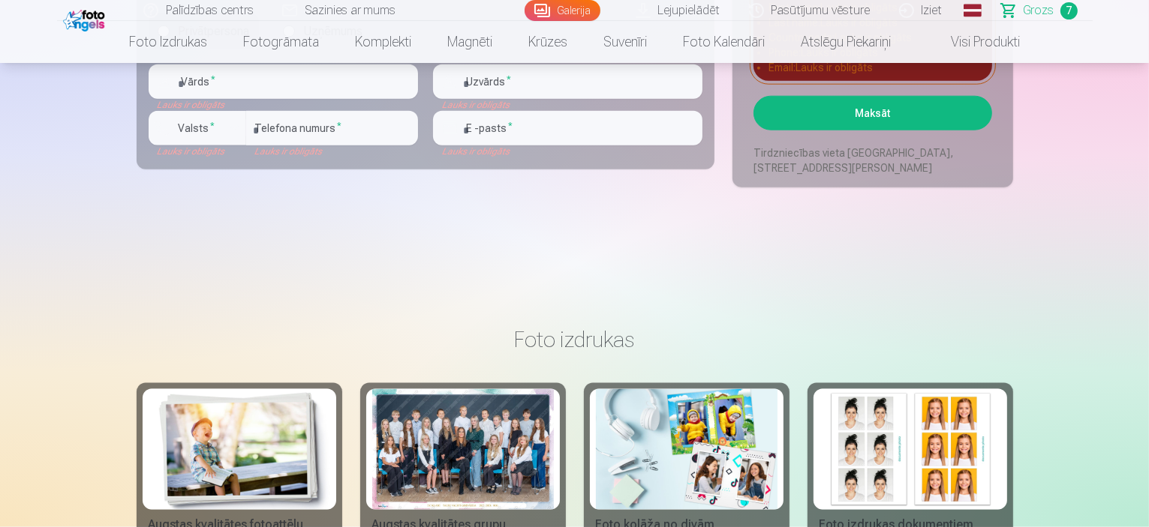
scroll to position [1426, 0]
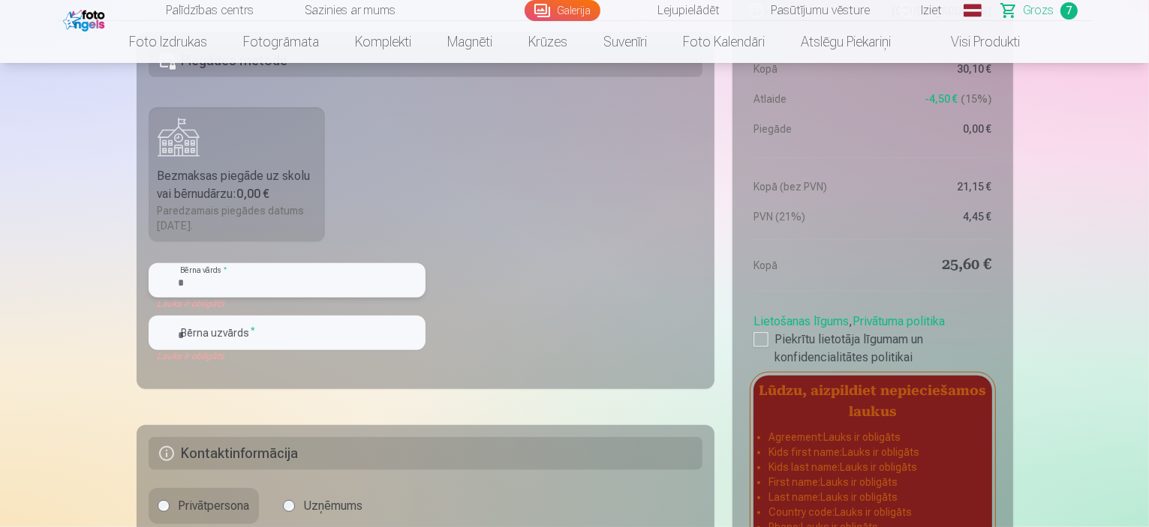
click at [308, 272] on input "text" at bounding box center [287, 280] width 277 height 35
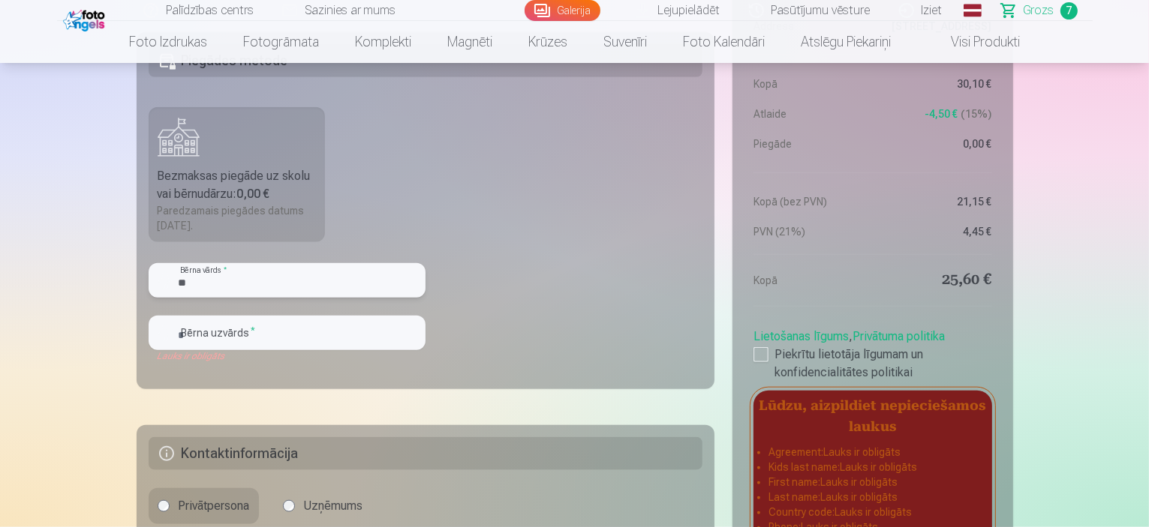
type input "*"
type input "******"
click at [255, 332] on input "text" at bounding box center [287, 333] width 277 height 35
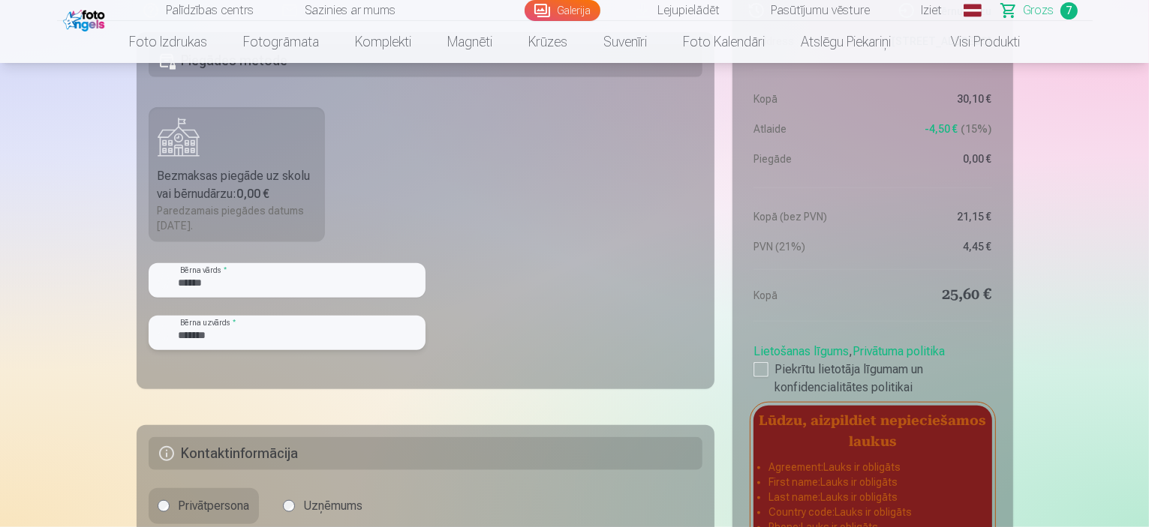
scroll to position [1900, 0]
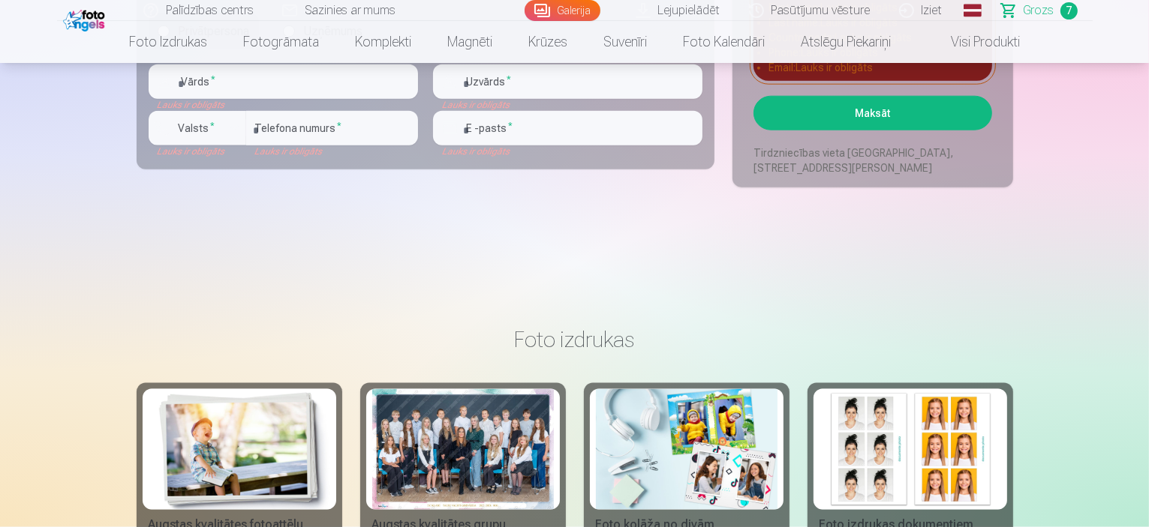
type input "*******"
click at [225, 89] on input "text" at bounding box center [283, 82] width 269 height 35
type input "*****"
click at [479, 82] on input "text" at bounding box center [567, 82] width 269 height 35
type input "**********"
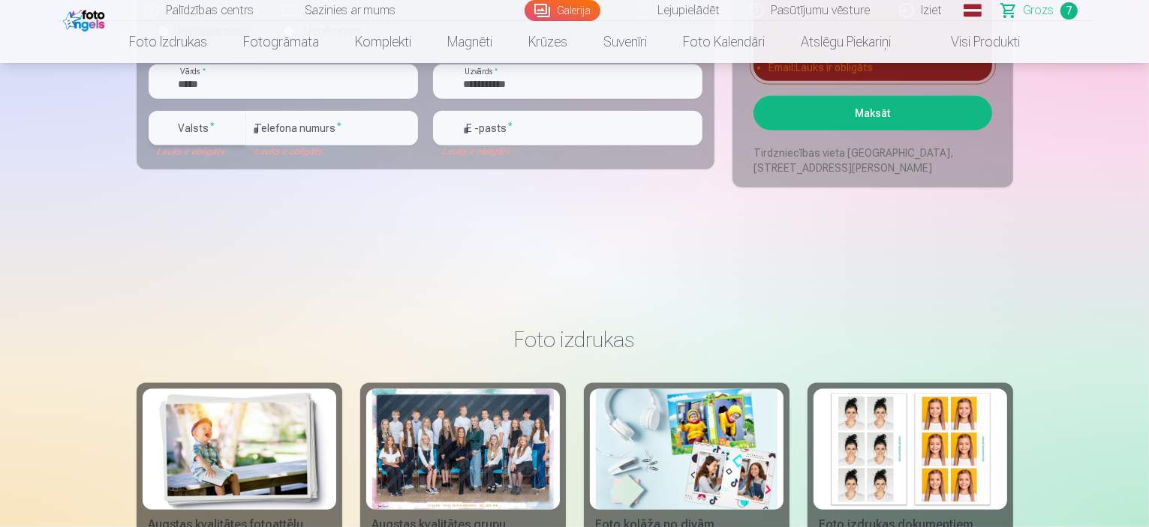
click at [226, 123] on div "button" at bounding box center [234, 128] width 18 height 18
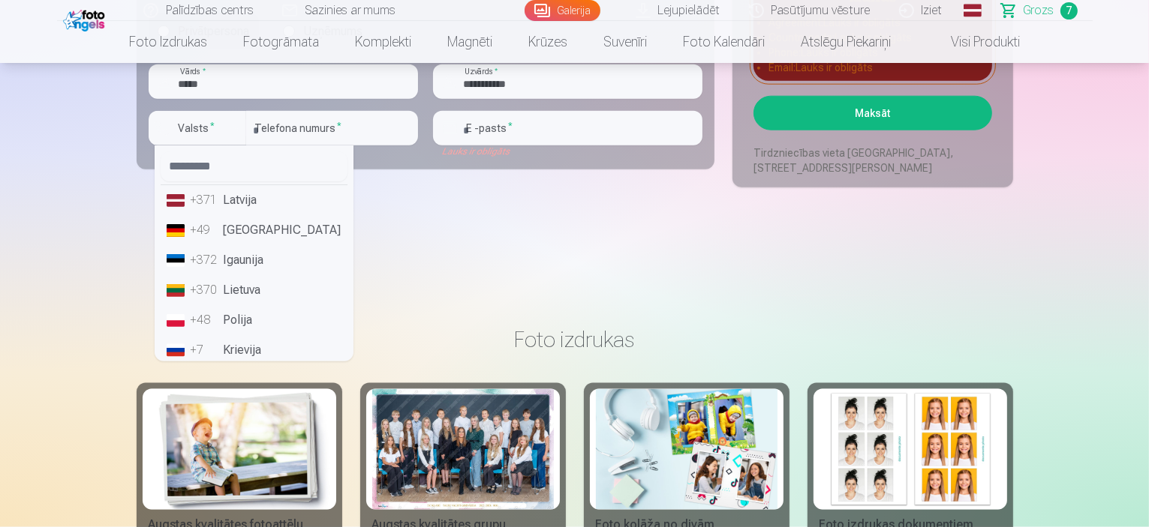
click at [228, 206] on li "+371 Latvija" at bounding box center [254, 200] width 187 height 30
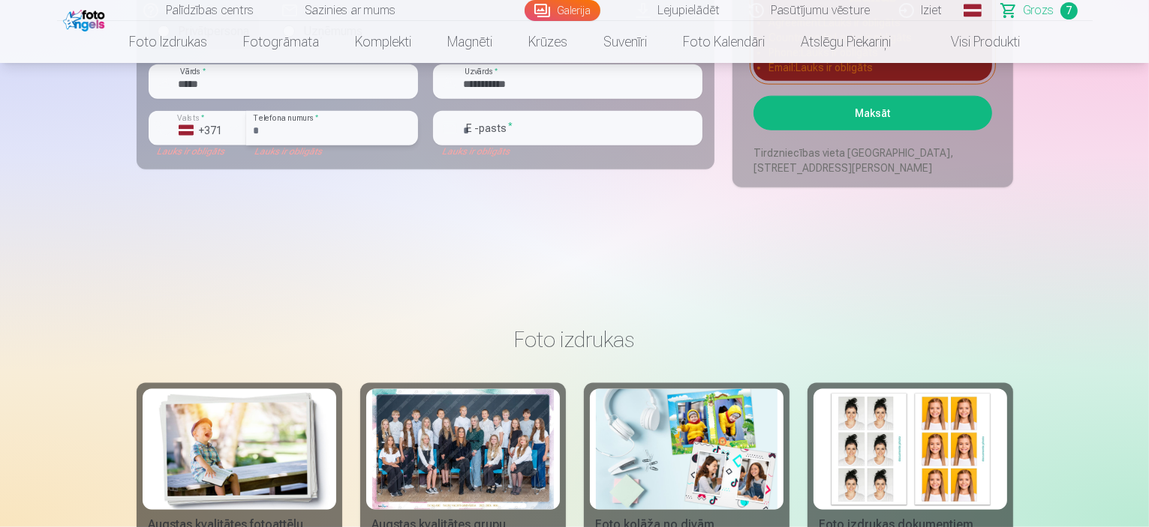
click at [271, 124] on input "number" at bounding box center [332, 128] width 172 height 35
type input "********"
click at [525, 131] on input "email" at bounding box center [567, 128] width 269 height 35
click at [560, 131] on input "**********" at bounding box center [567, 128] width 269 height 35
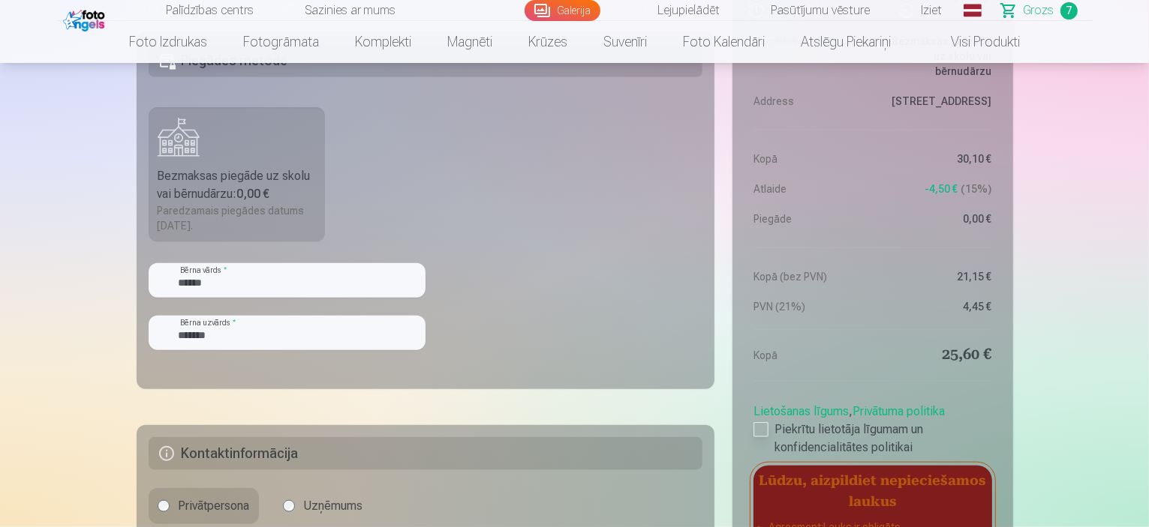
type input "**********"
click at [756, 431] on div at bounding box center [760, 429] width 15 height 15
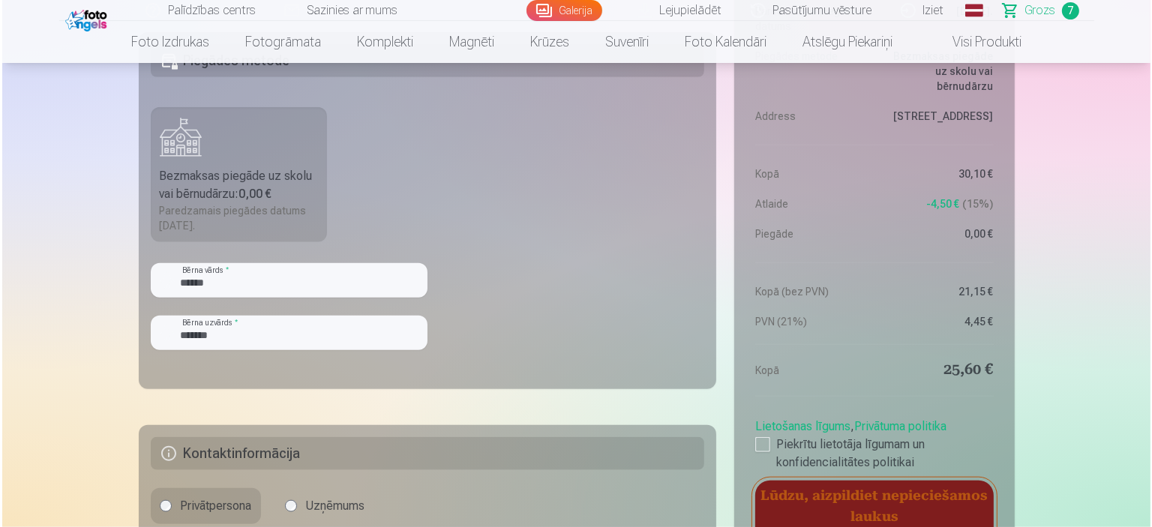
scroll to position [1900, 0]
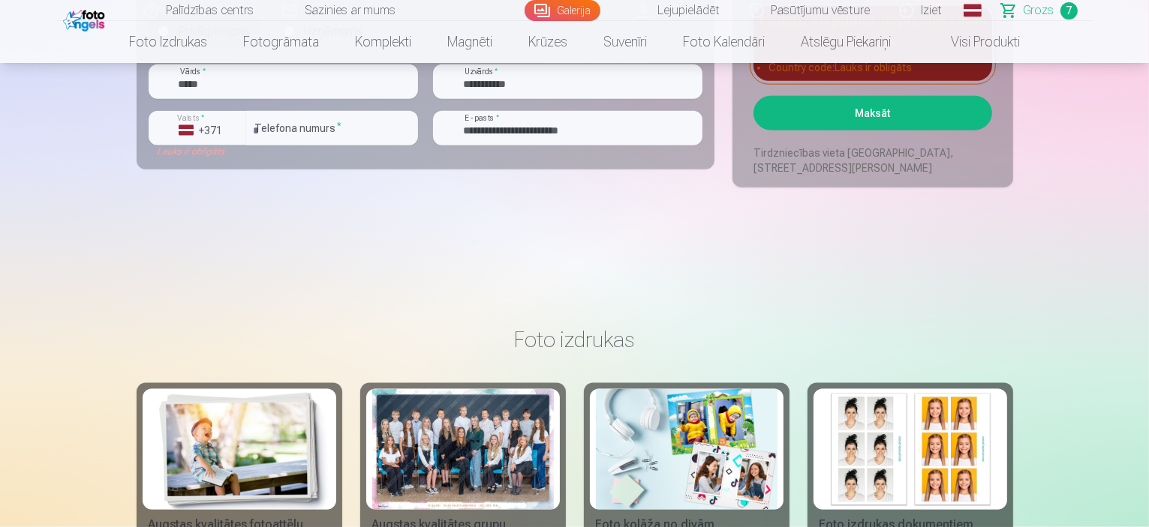
click at [859, 113] on button "Maksāt" at bounding box center [872, 113] width 238 height 35
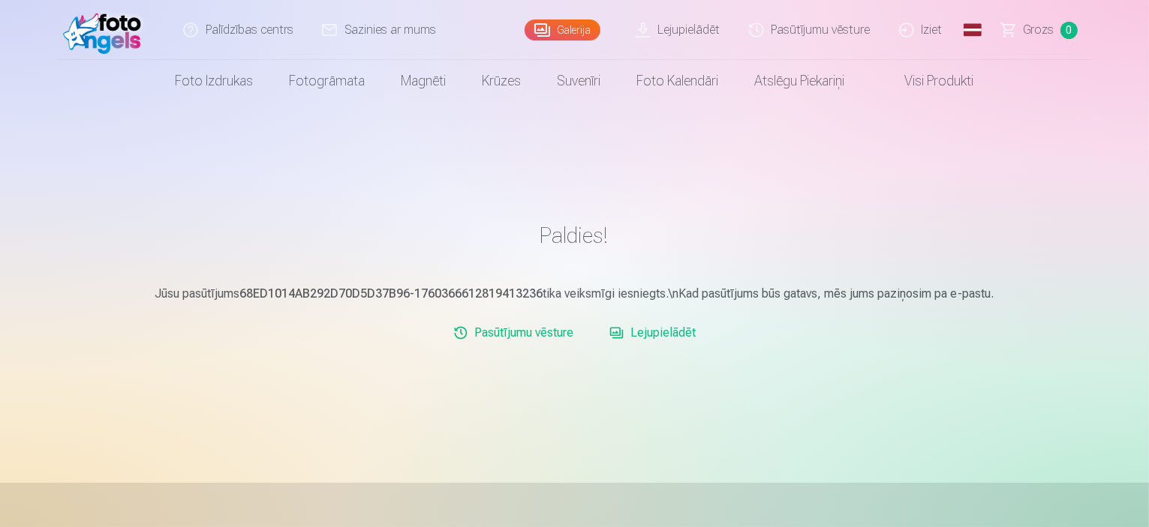
click at [913, 29] on link "Iziet" at bounding box center [921, 30] width 72 height 60
